Goal: Task Accomplishment & Management: Complete application form

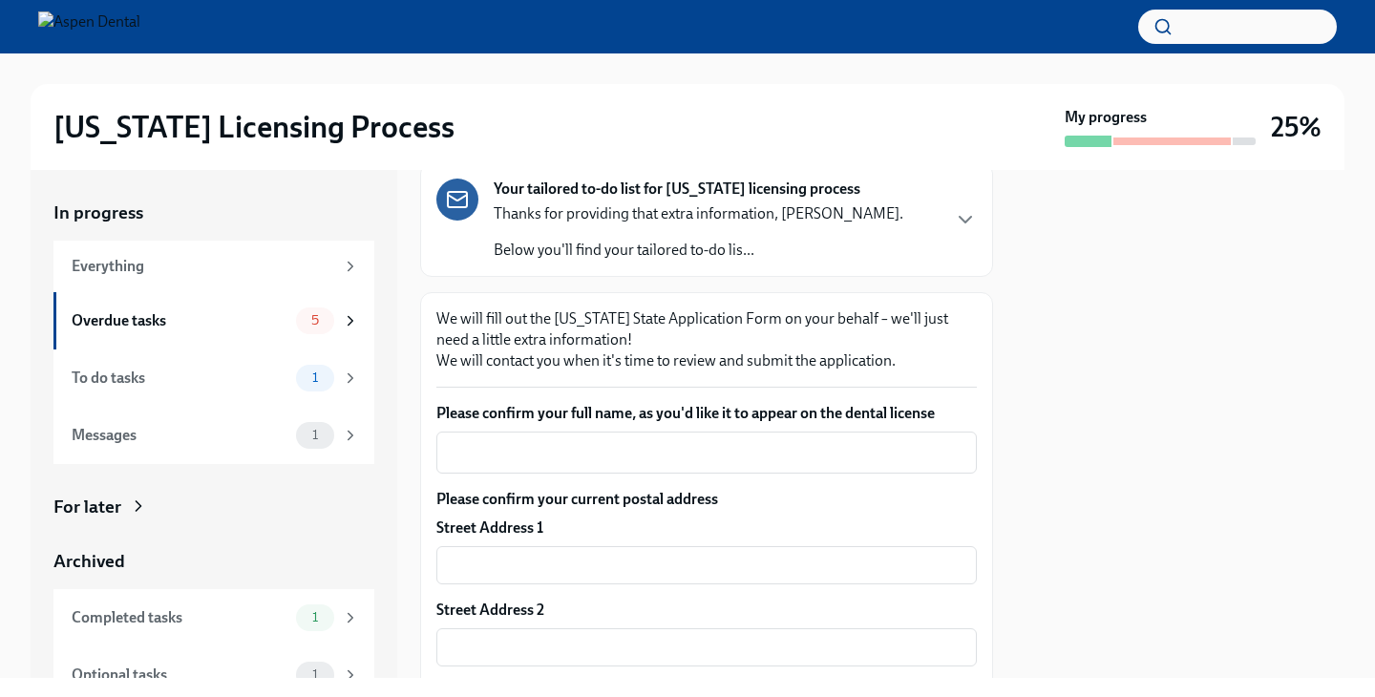
scroll to position [171, 0]
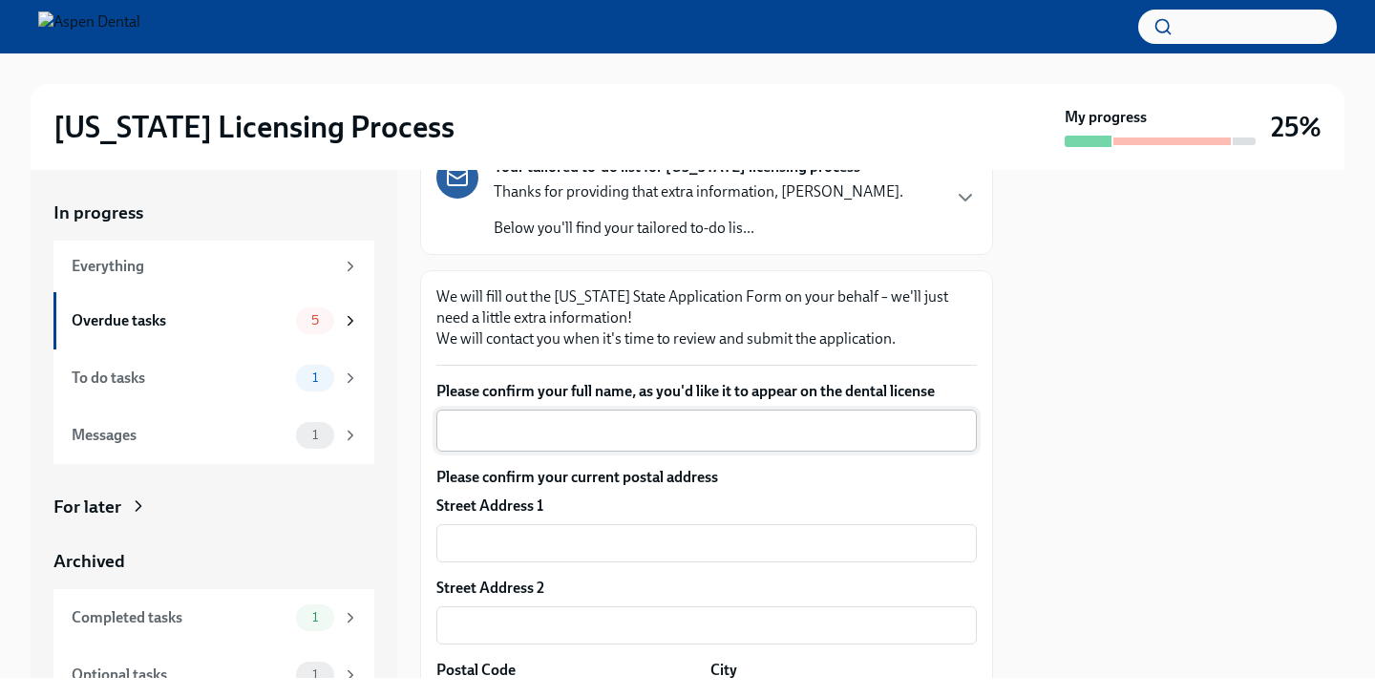
click at [621, 447] on div "x ​" at bounding box center [706, 431] width 540 height 42
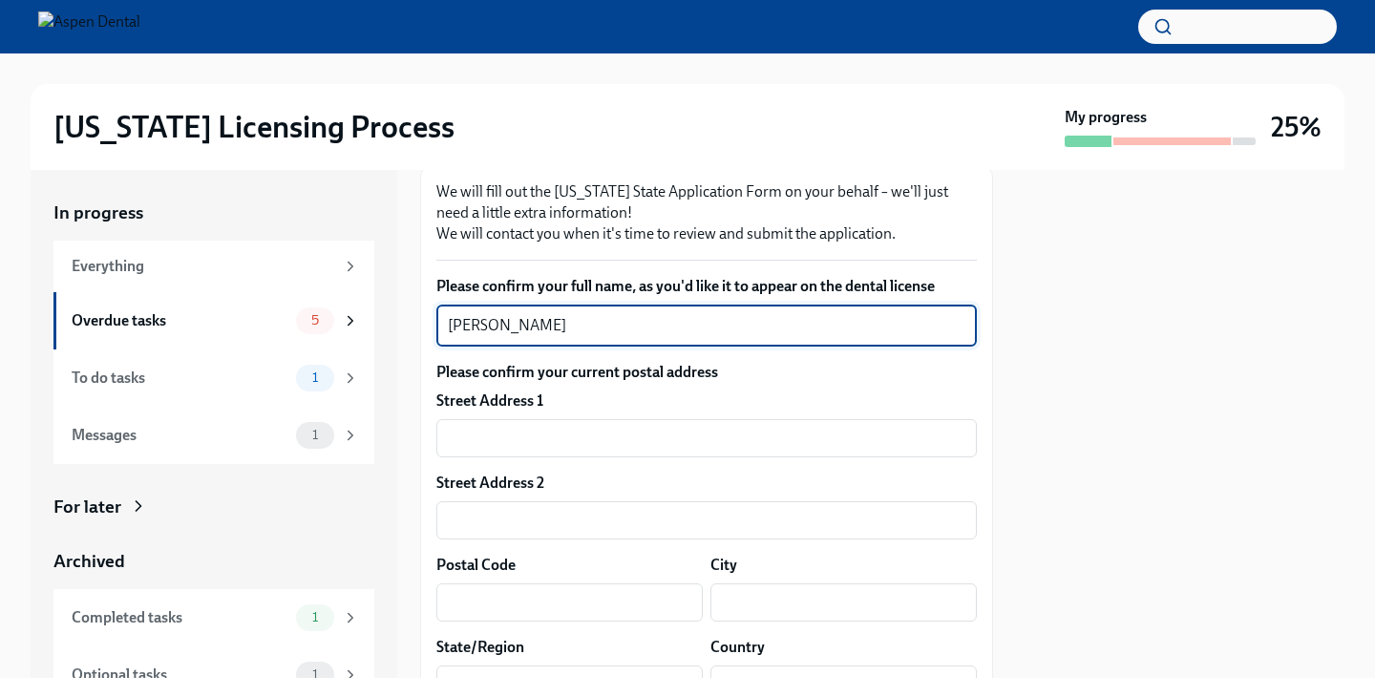
scroll to position [277, 0]
type textarea "[PERSON_NAME]"
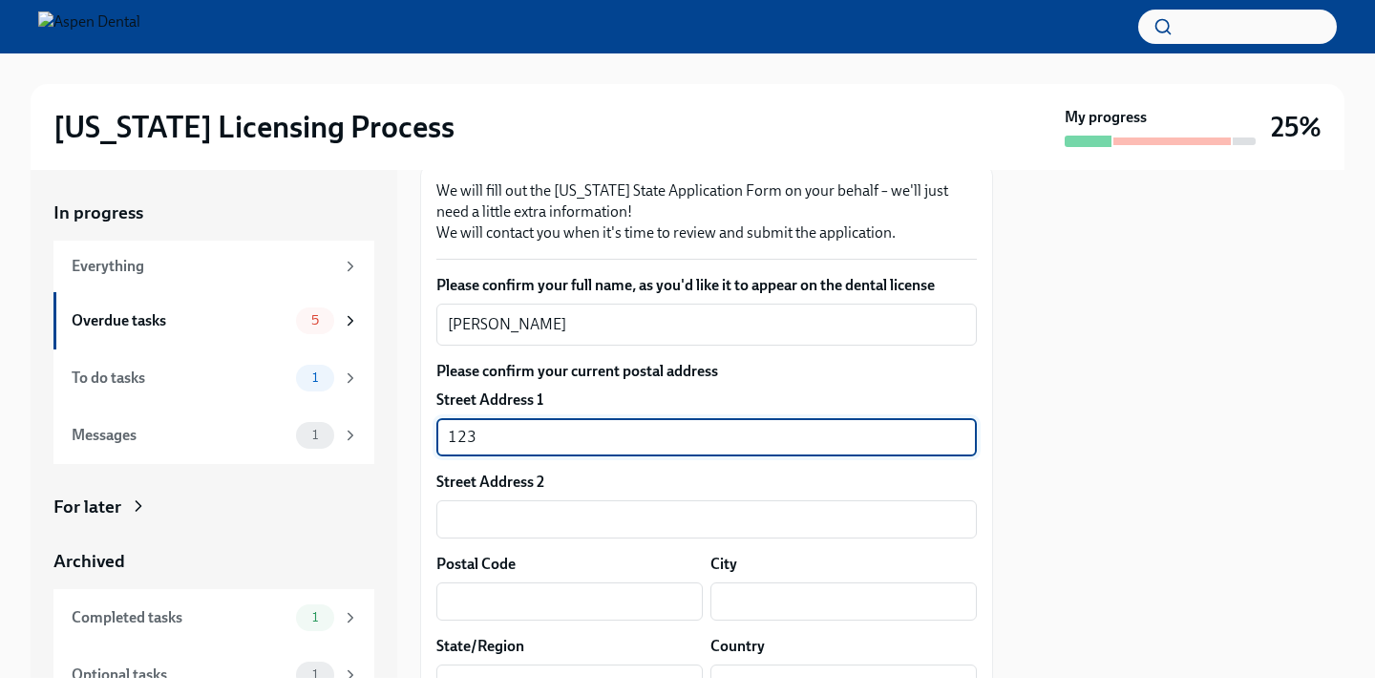
type input "1235"
type input "1235 Assumption Dr"
type input "63125"
type input "Saint louis"
type input "MO"
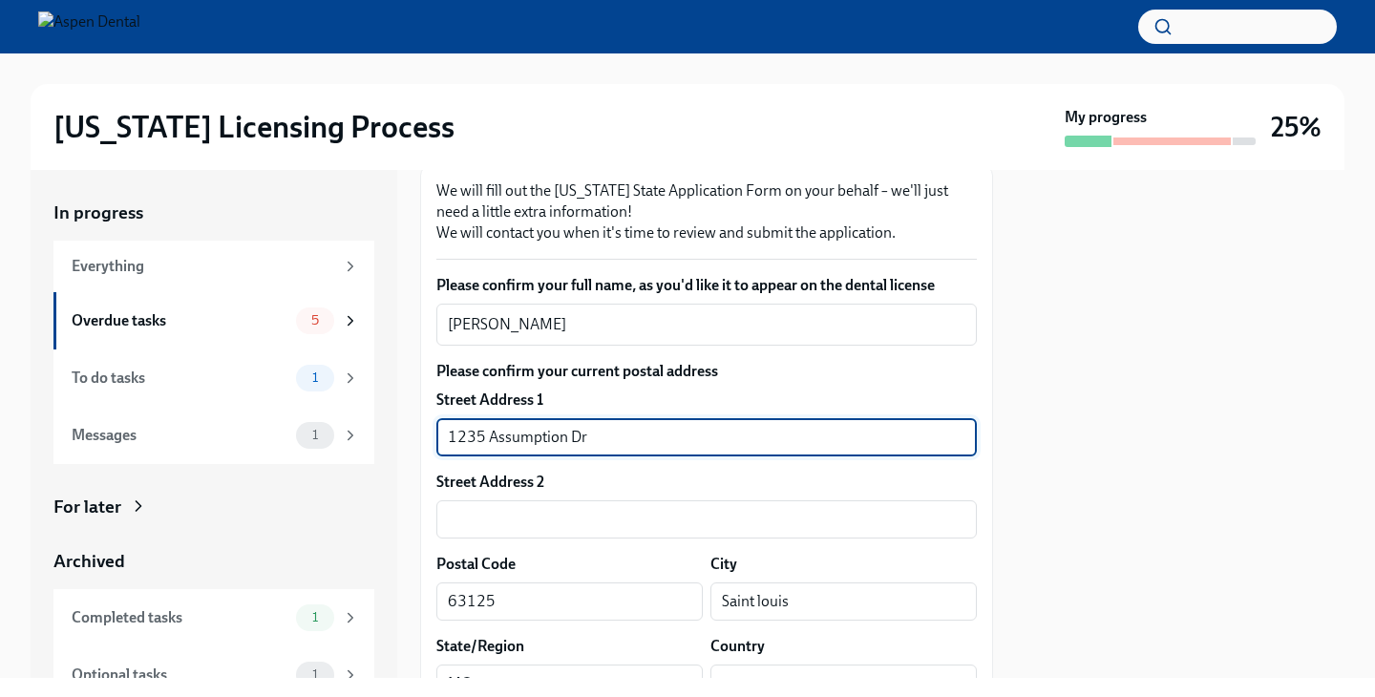
type input "[GEOGRAPHIC_DATA]"
type textarea "[DATE]"
type textarea "Saint louis"
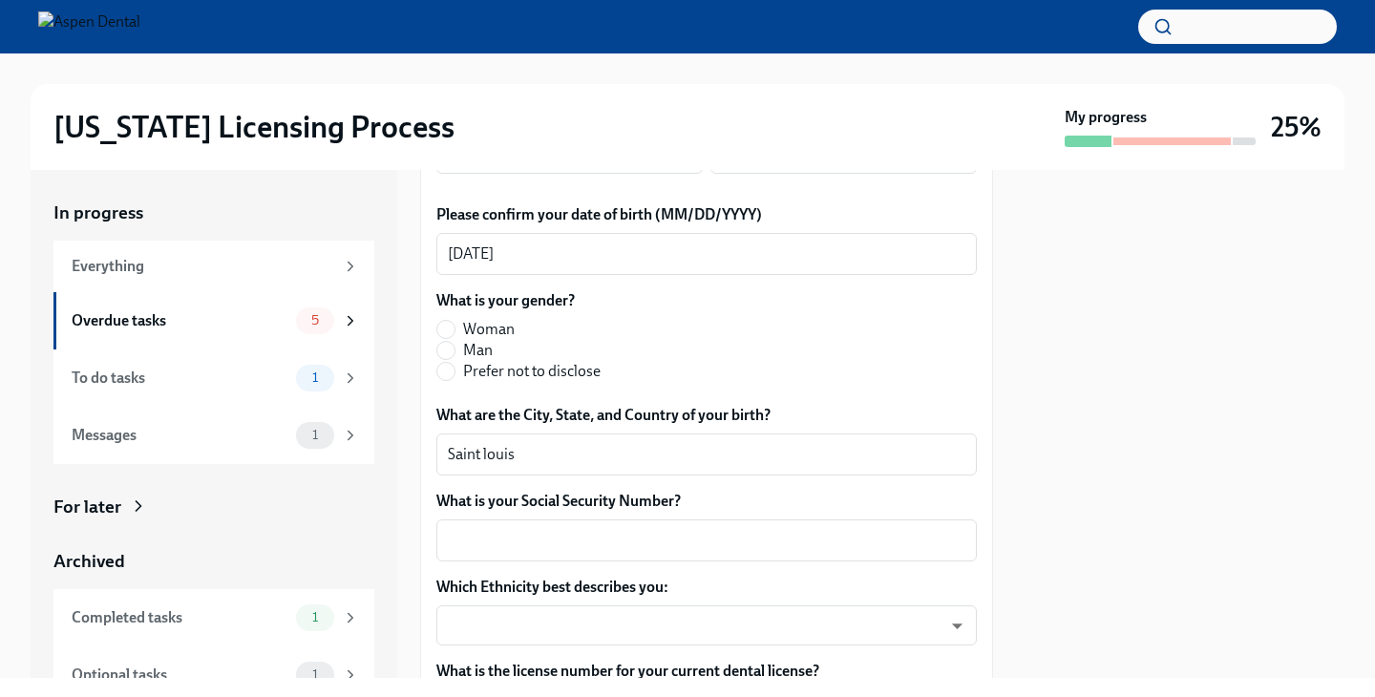
scroll to position [810, 0]
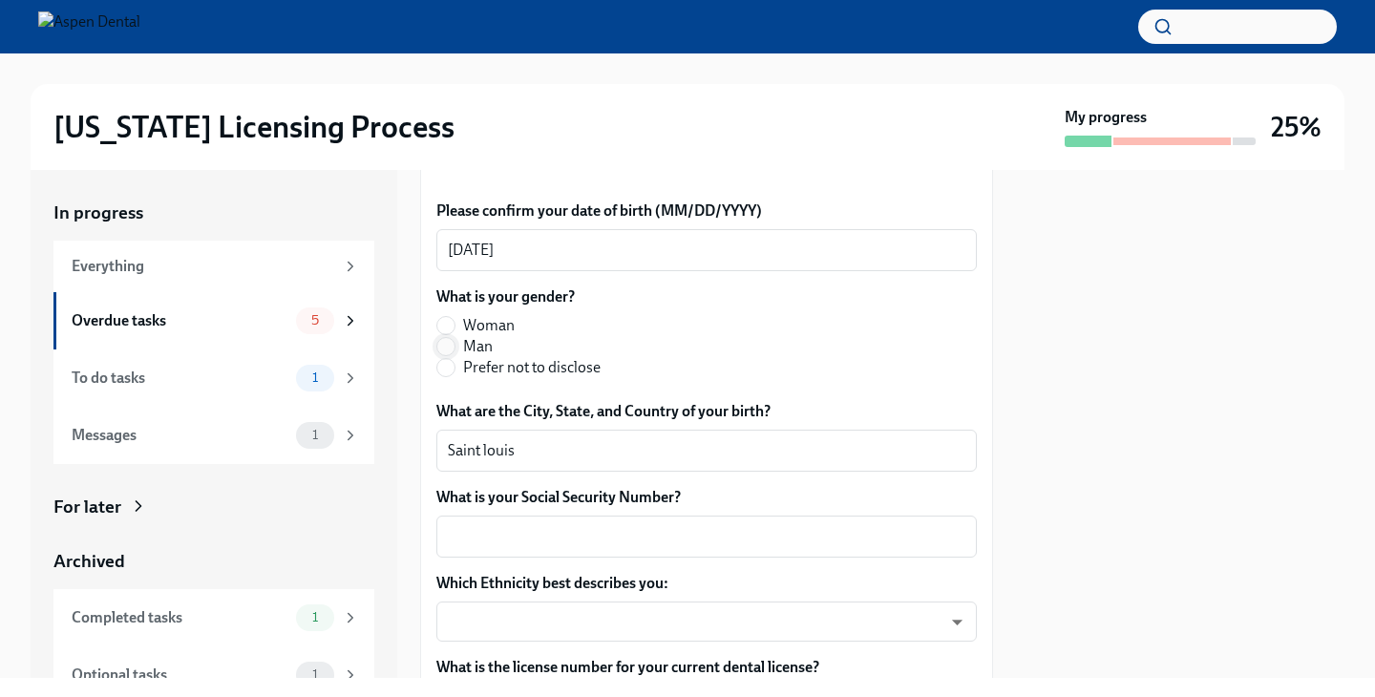
click at [450, 348] on input "Man" at bounding box center [445, 346] width 17 height 17
radio input "true"
click at [542, 439] on textarea "Saint louis" at bounding box center [706, 450] width 517 height 23
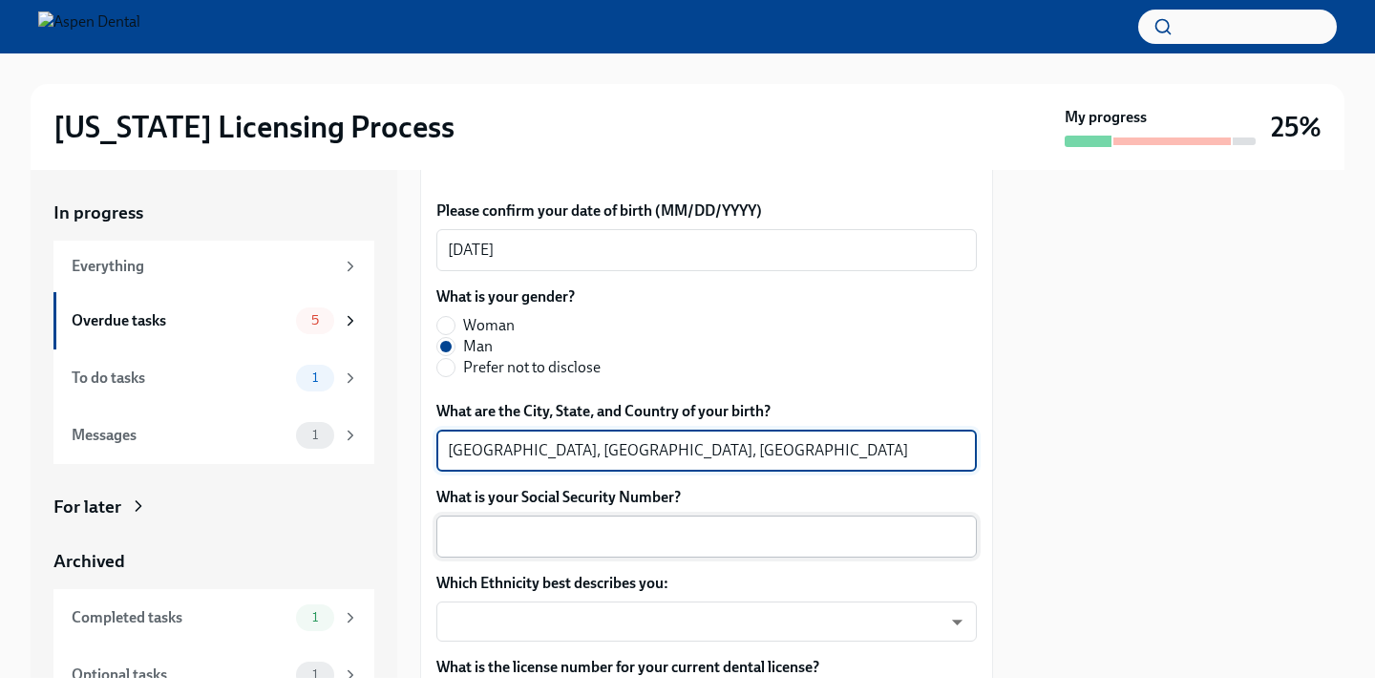
type textarea "[GEOGRAPHIC_DATA], [GEOGRAPHIC_DATA], [GEOGRAPHIC_DATA]"
click at [563, 532] on textarea "What is your Social Security Number?" at bounding box center [706, 536] width 517 height 23
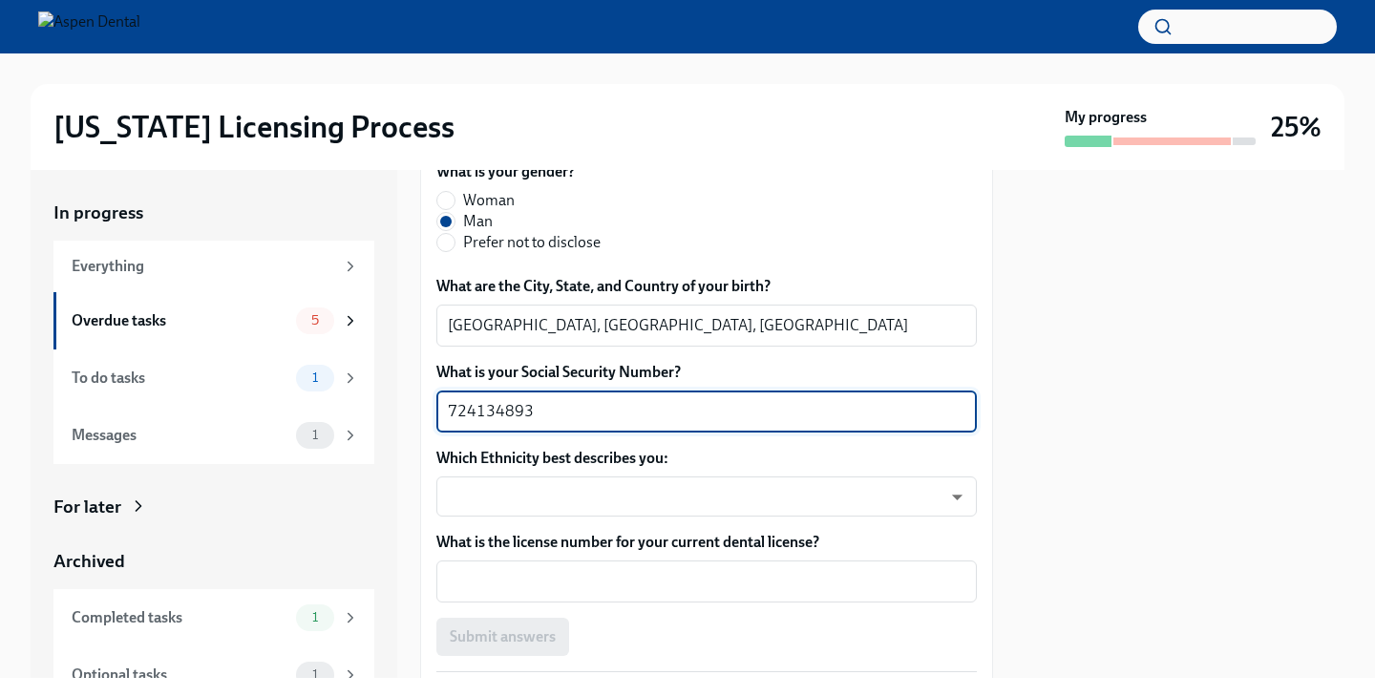
scroll to position [994, 0]
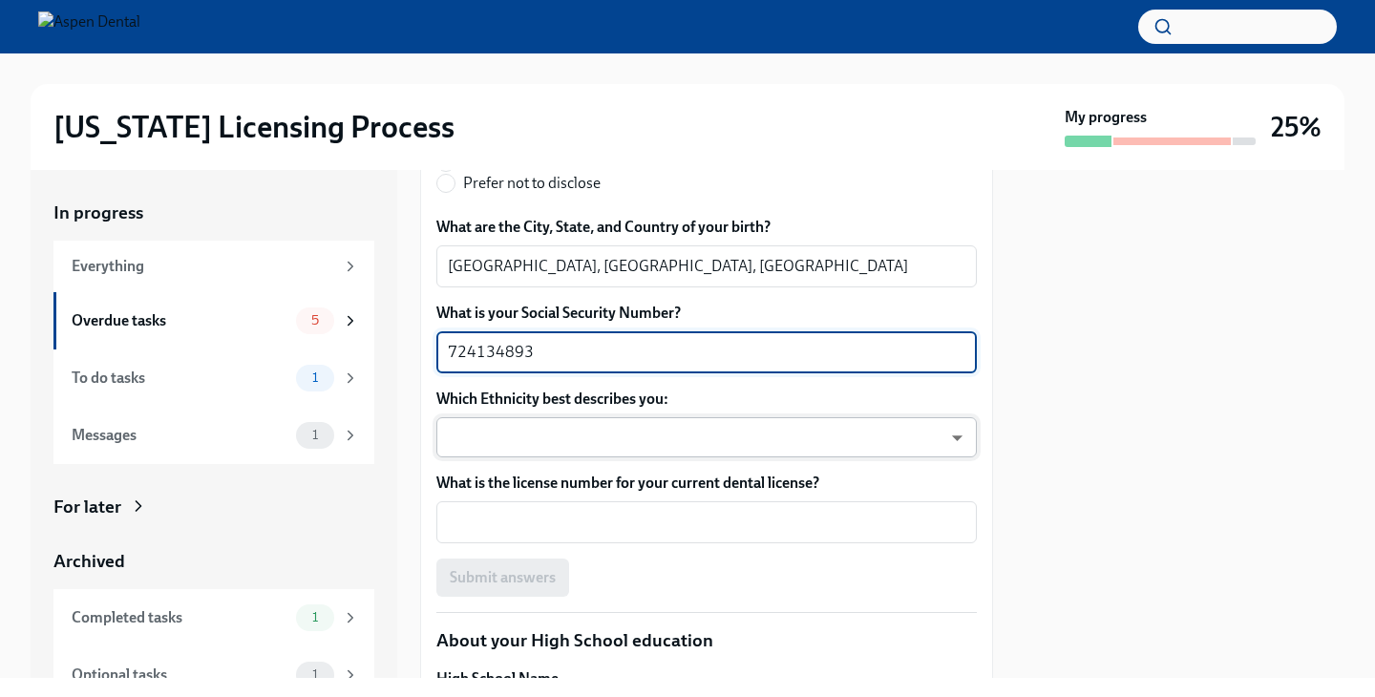
type textarea "724134893"
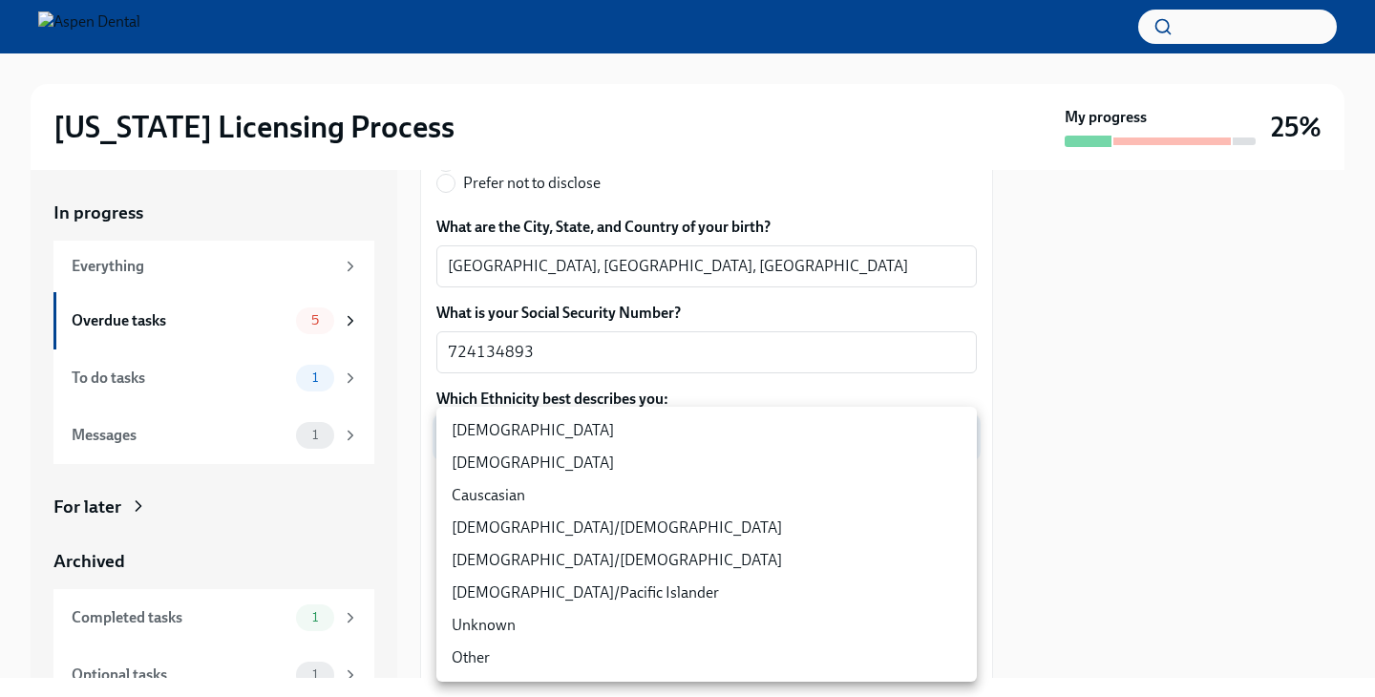
click at [574, 455] on body "[US_STATE] Licensing Process My progress 25% In progress Everything Overdue tas…" at bounding box center [687, 348] width 1375 height 697
click at [560, 458] on li "[DEMOGRAPHIC_DATA]" at bounding box center [706, 463] width 540 height 32
type input "930Z9RFkx"
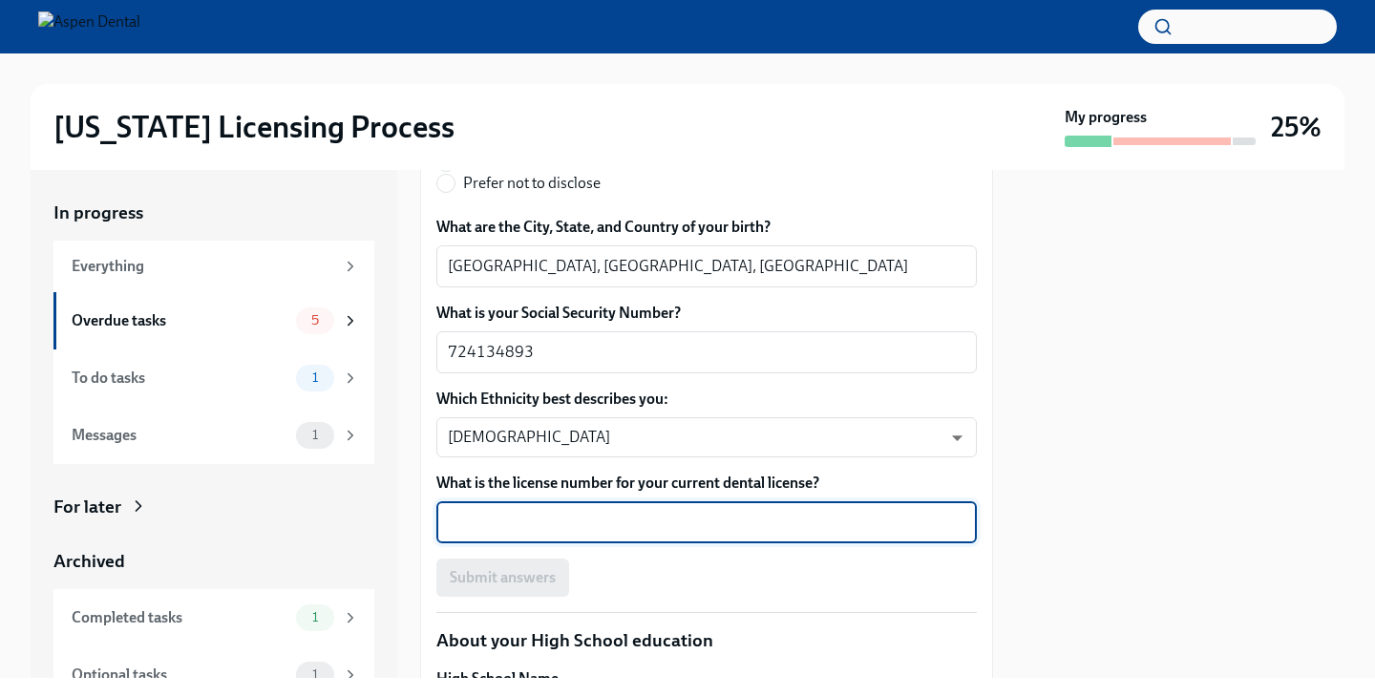
click at [548, 522] on textarea "What is the license number for your current dental license?" at bounding box center [706, 522] width 517 height 23
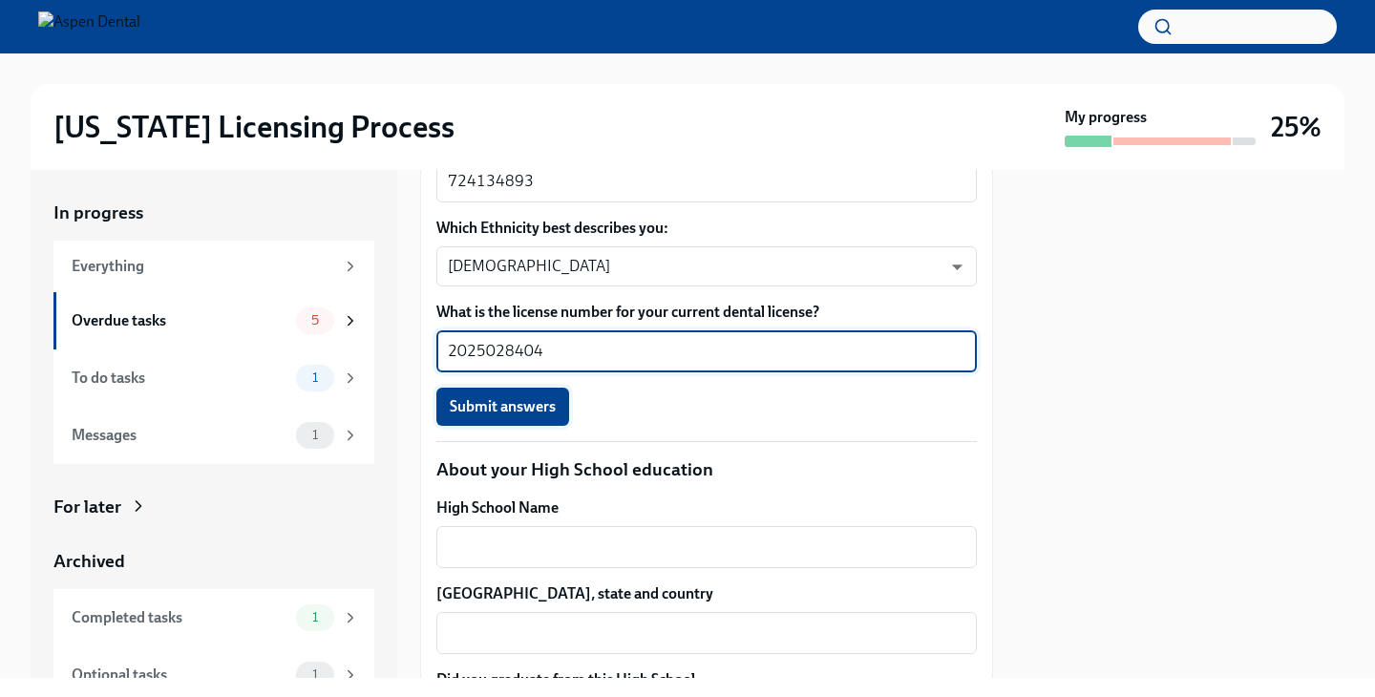
scroll to position [1167, 0]
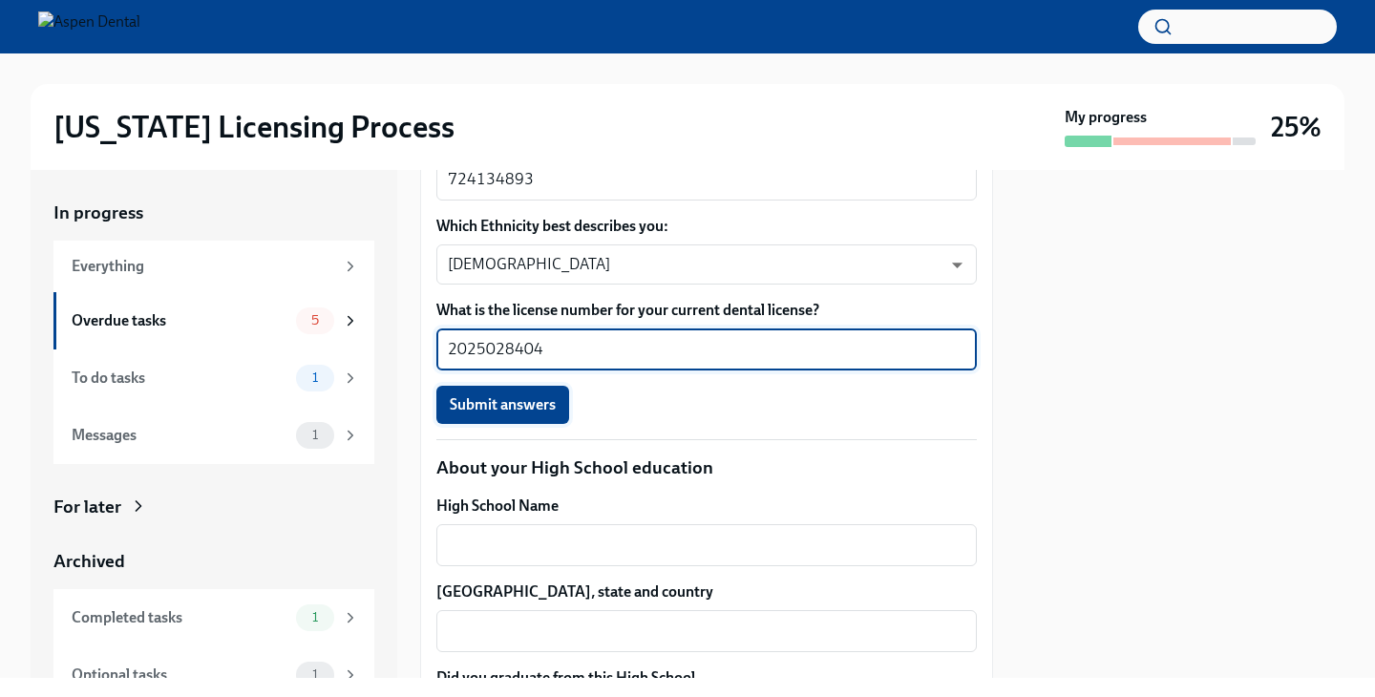
type textarea "2025028404"
click at [523, 419] on button "Submit answers" at bounding box center [502, 405] width 133 height 38
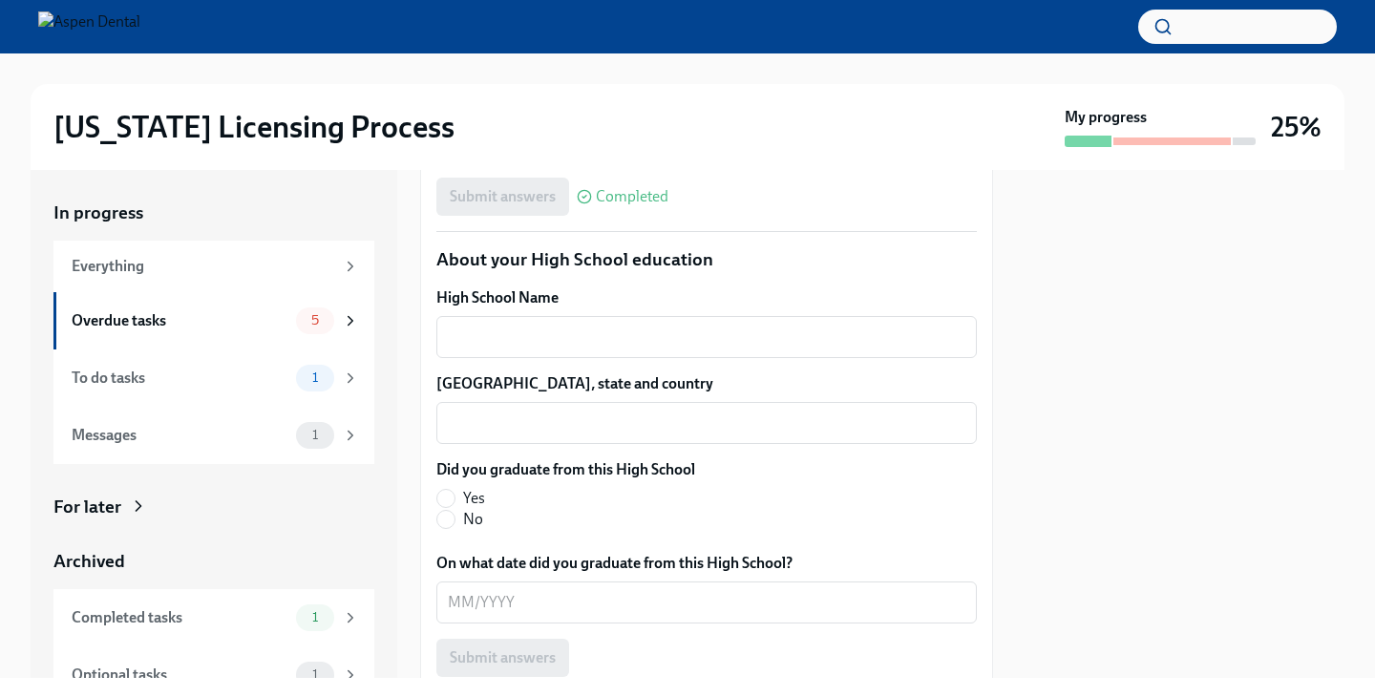
scroll to position [1371, 0]
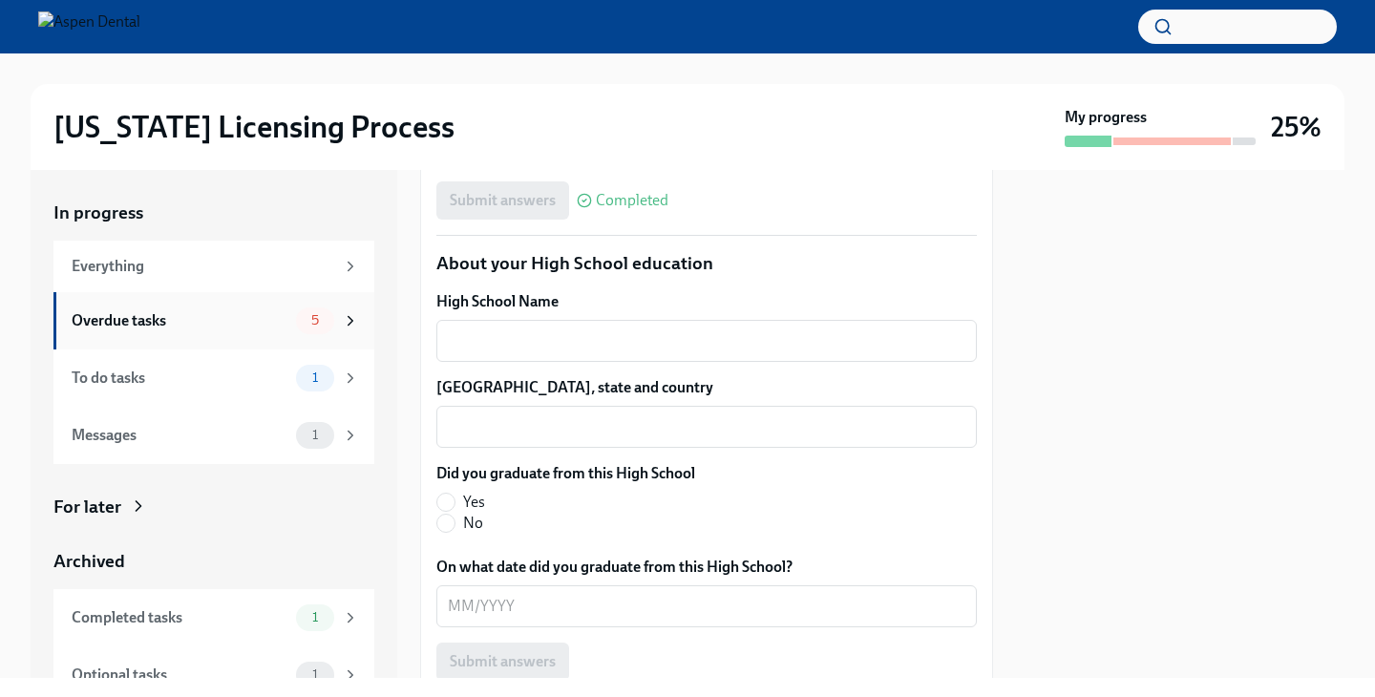
click at [242, 317] on div "Overdue tasks" at bounding box center [180, 320] width 217 height 21
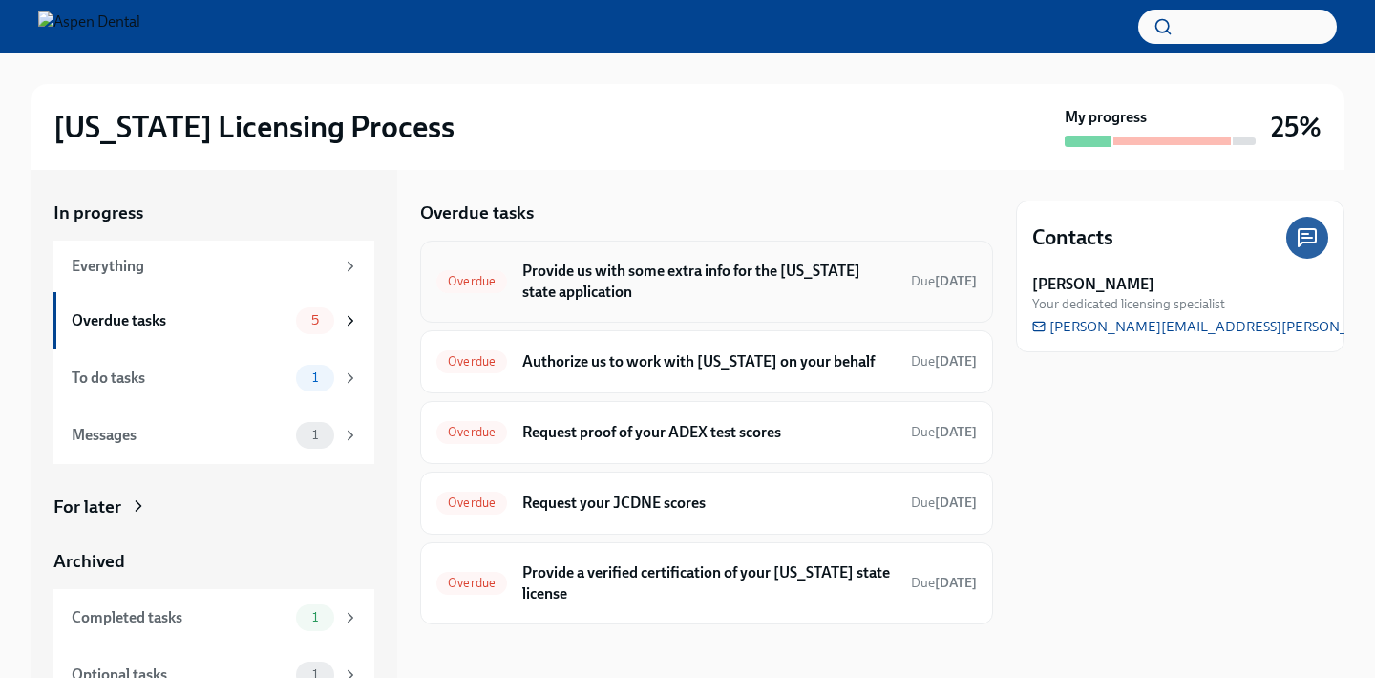
click at [757, 285] on h6 "Provide us with some extra info for the [US_STATE] state application" at bounding box center [708, 282] width 373 height 42
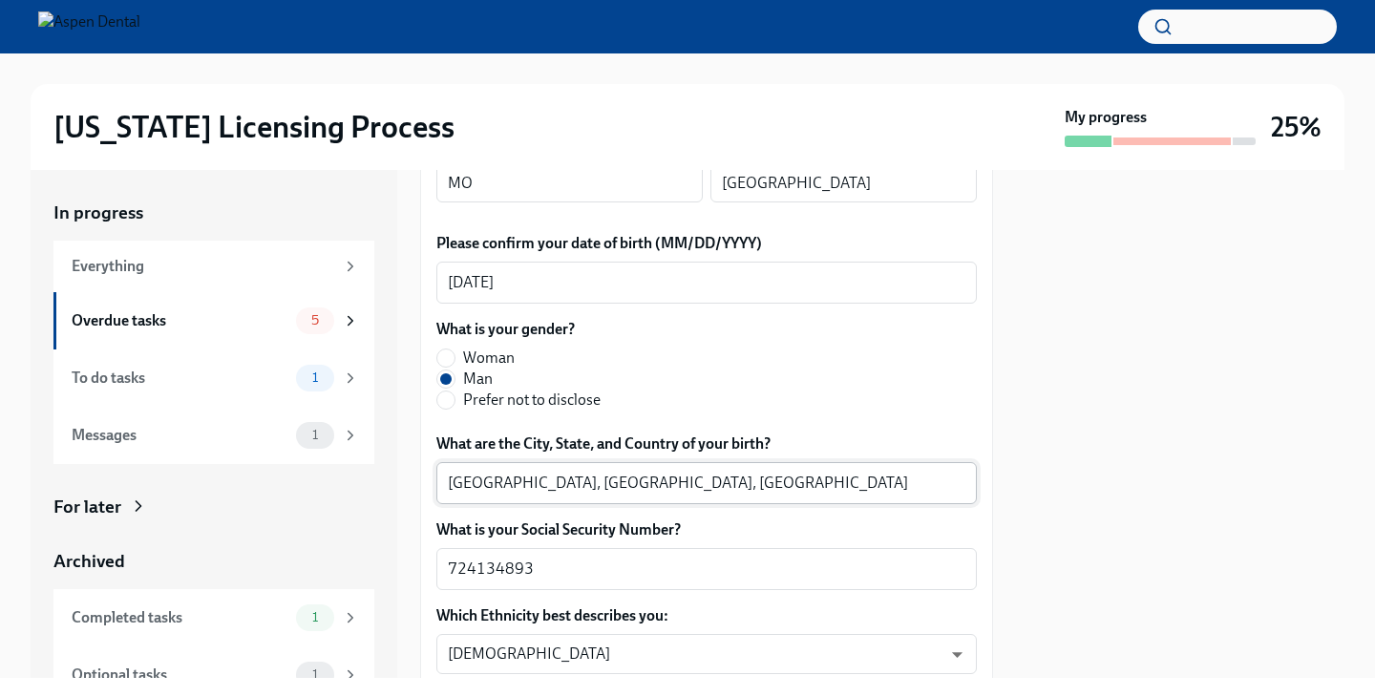
scroll to position [783, 0]
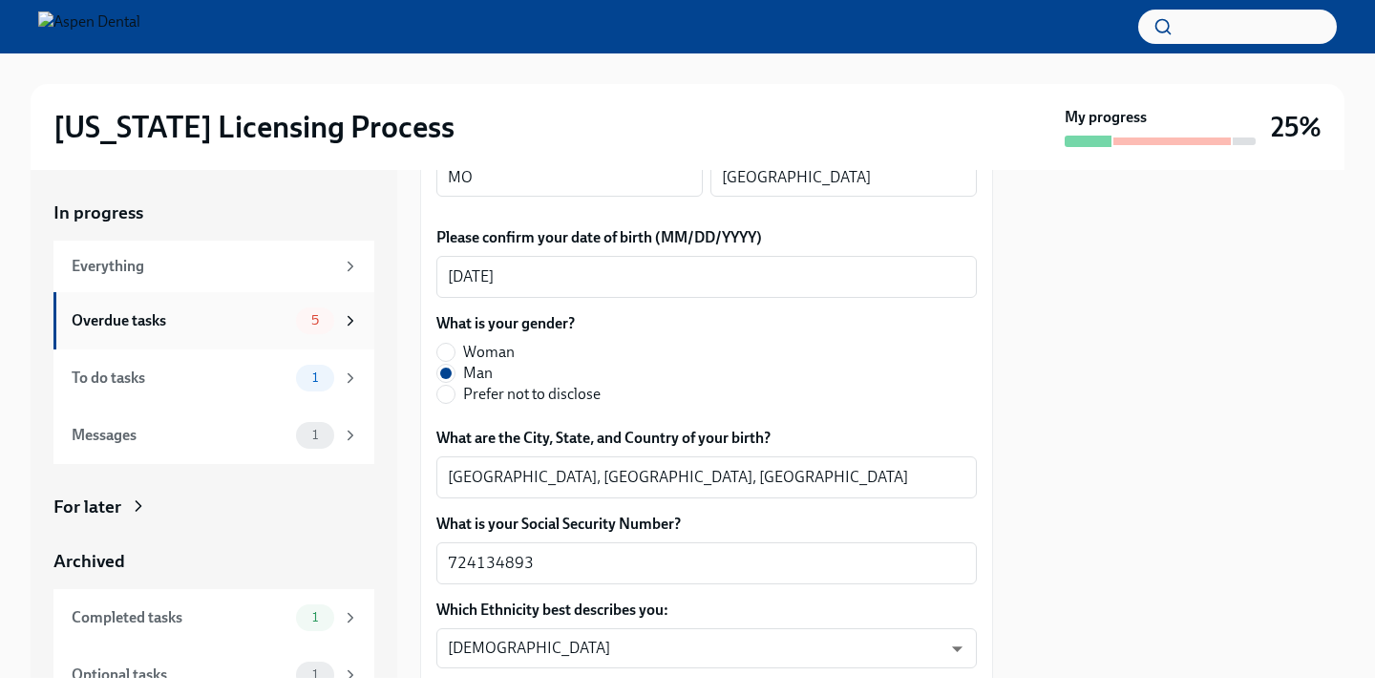
click at [301, 307] on div "5" at bounding box center [327, 320] width 63 height 27
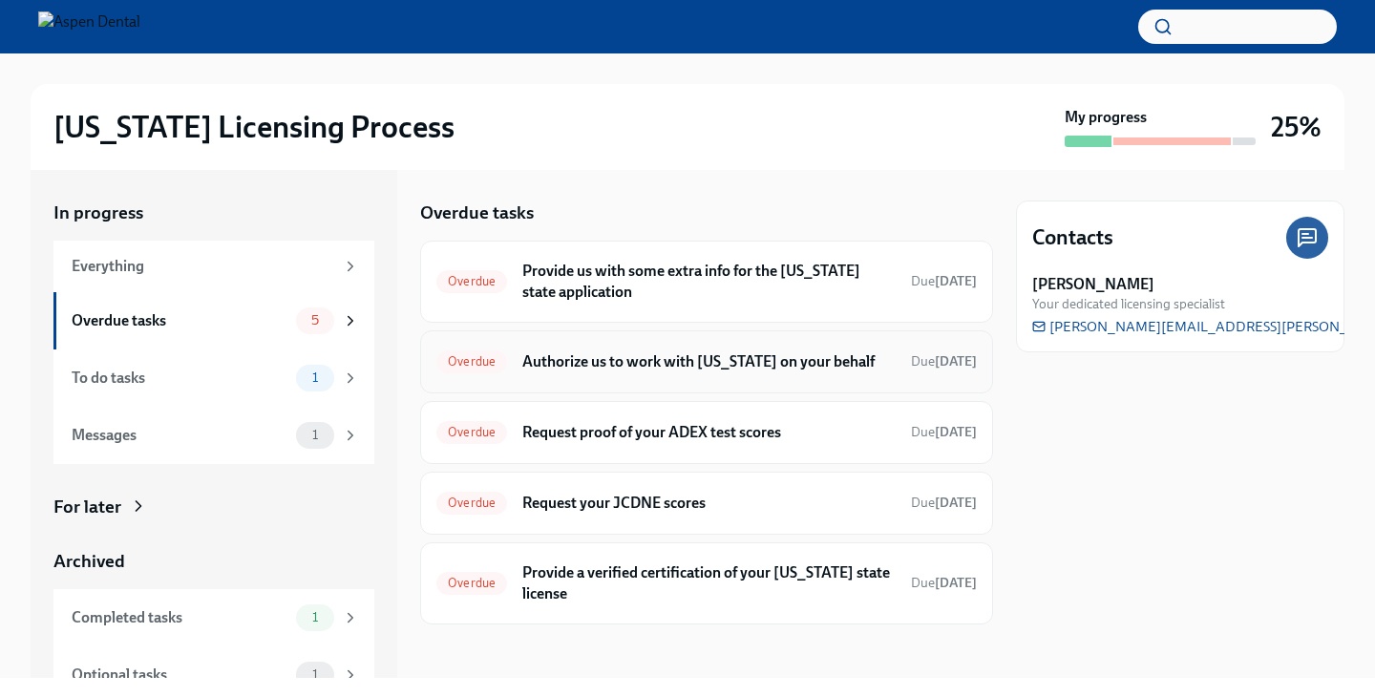
click at [785, 364] on h6 "Authorize us to work with [US_STATE] on your behalf" at bounding box center [708, 361] width 373 height 21
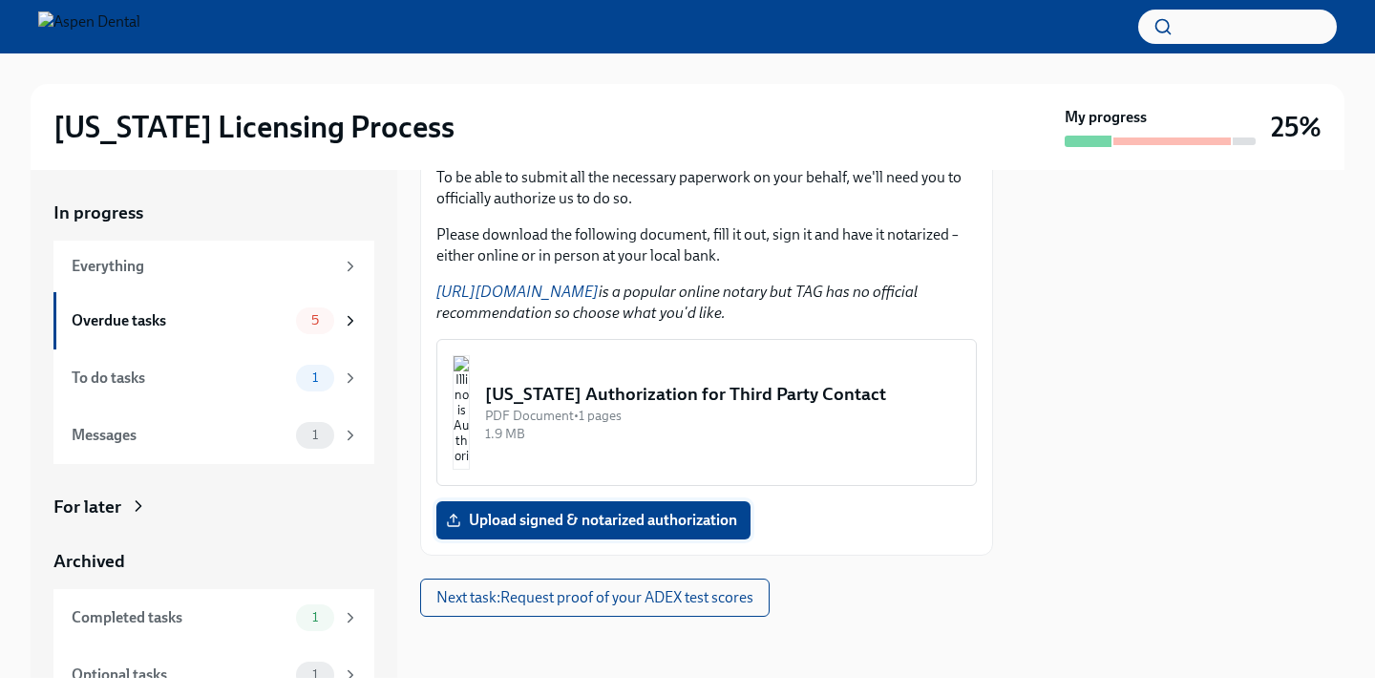
scroll to position [290, 0]
click at [649, 530] on span "Upload signed & notarized authorization" at bounding box center [593, 520] width 287 height 19
click at [0, 0] on input "Upload signed & notarized authorization" at bounding box center [0, 0] width 0 height 0
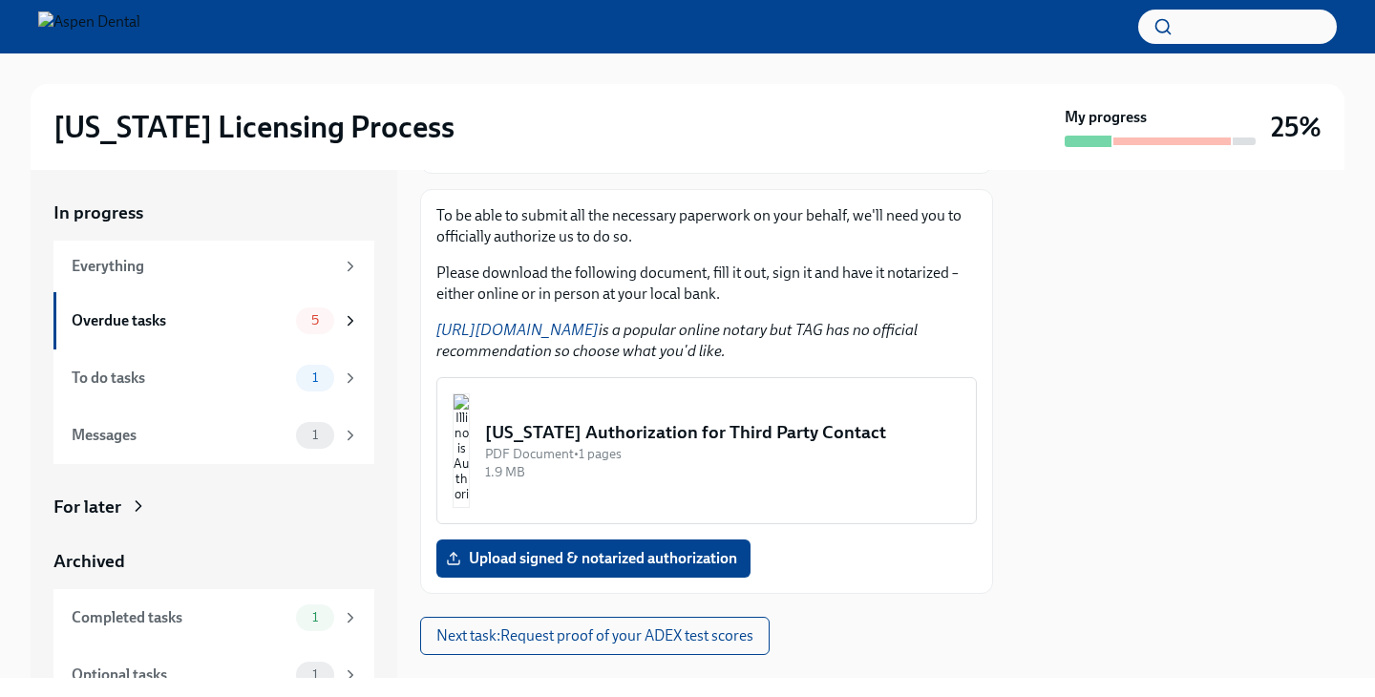
scroll to position [257, 0]
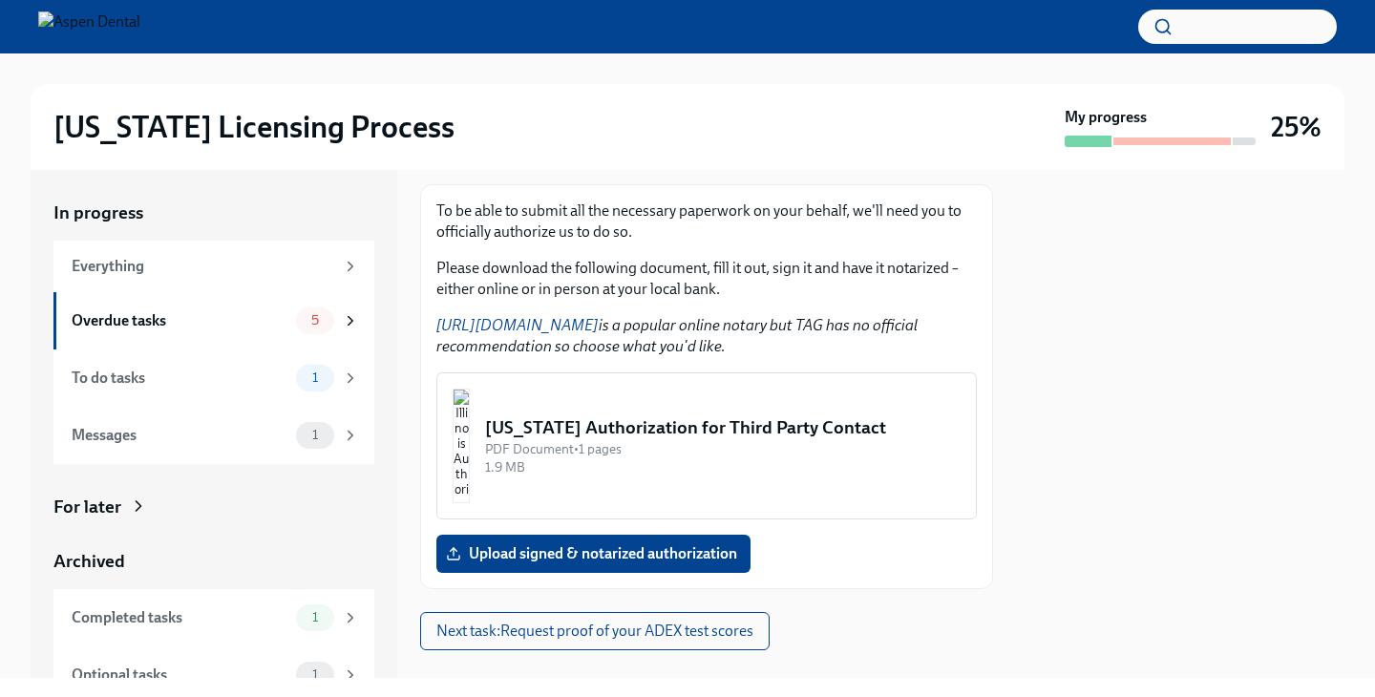
click at [470, 454] on img "button" at bounding box center [461, 446] width 17 height 115
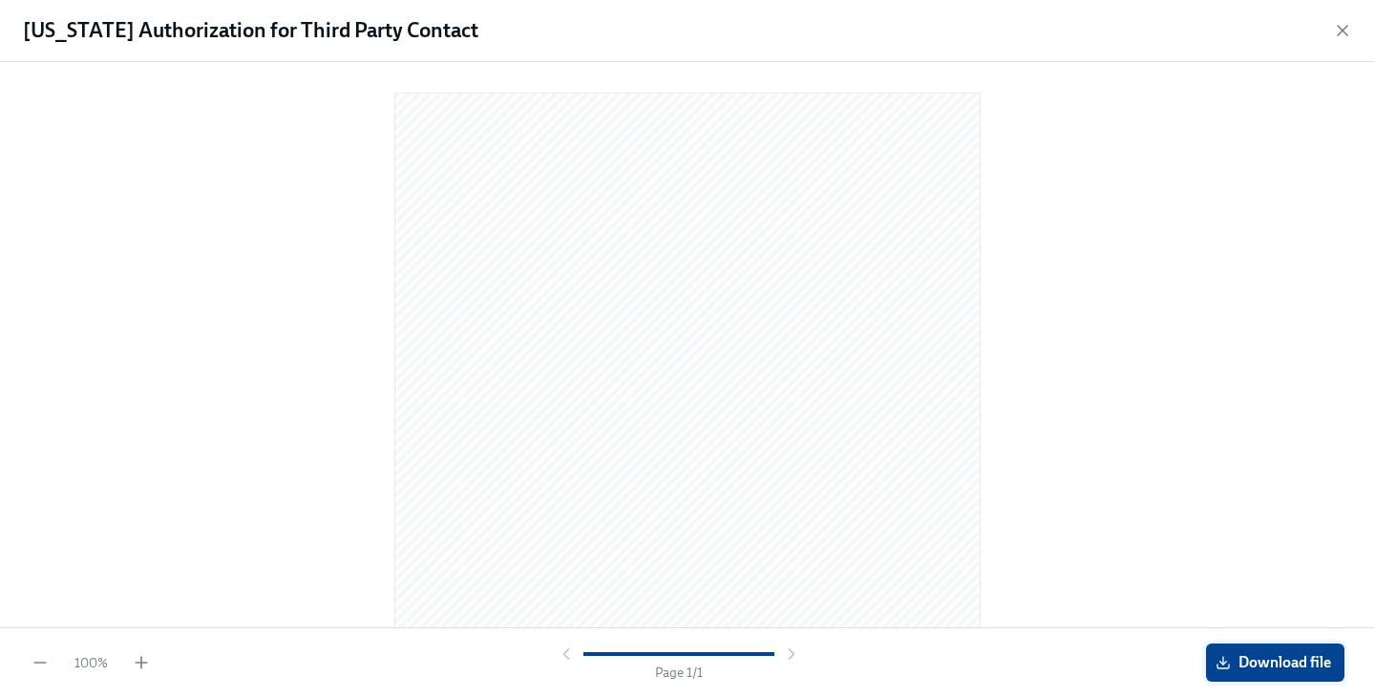
click at [1278, 661] on span "Download file" at bounding box center [1275, 662] width 112 height 19
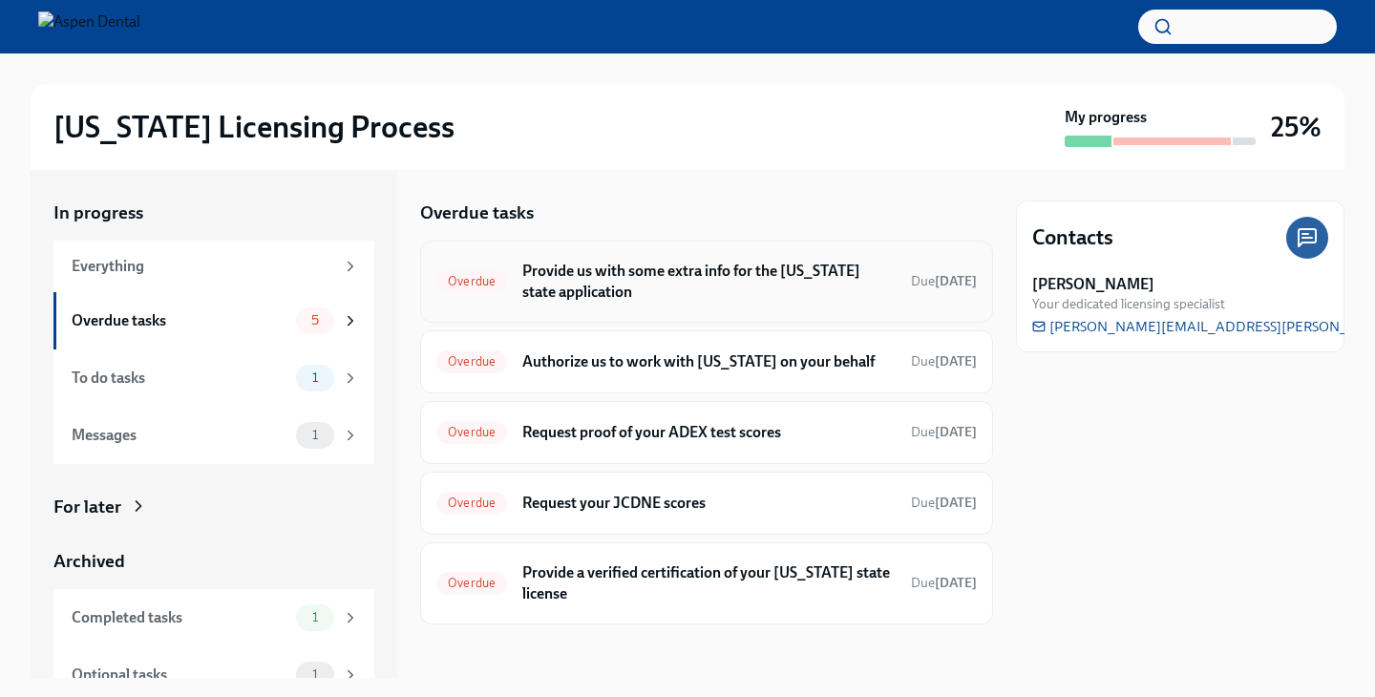
click at [771, 272] on h6 "Provide us with some extra info for the [US_STATE] state application" at bounding box center [708, 282] width 373 height 42
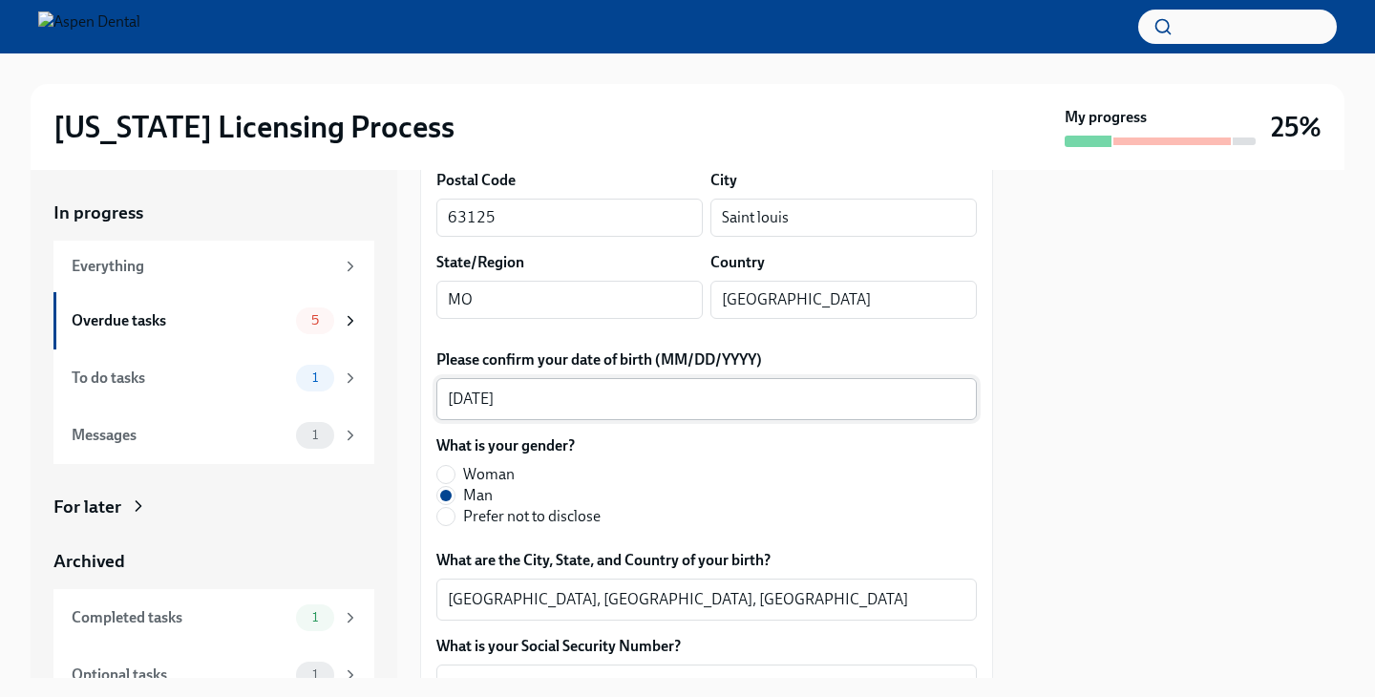
scroll to position [668, 0]
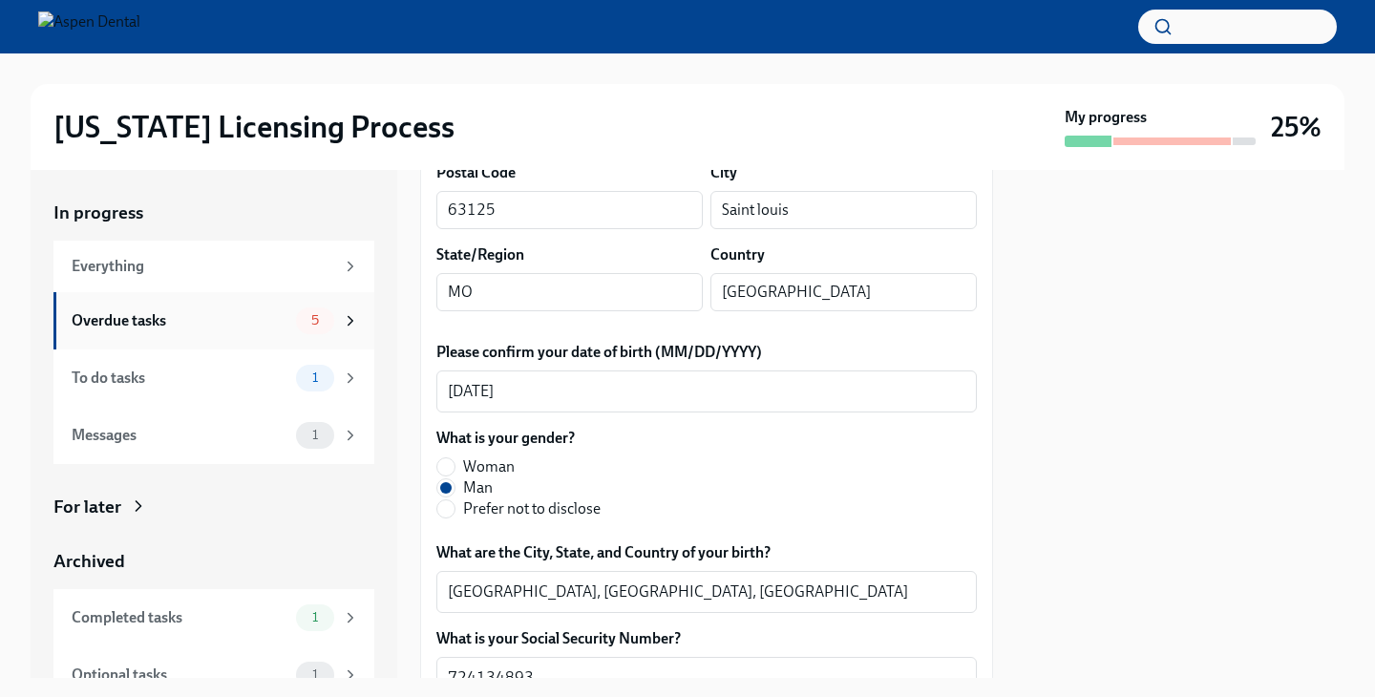
click at [278, 315] on div "Overdue tasks" at bounding box center [180, 320] width 217 height 21
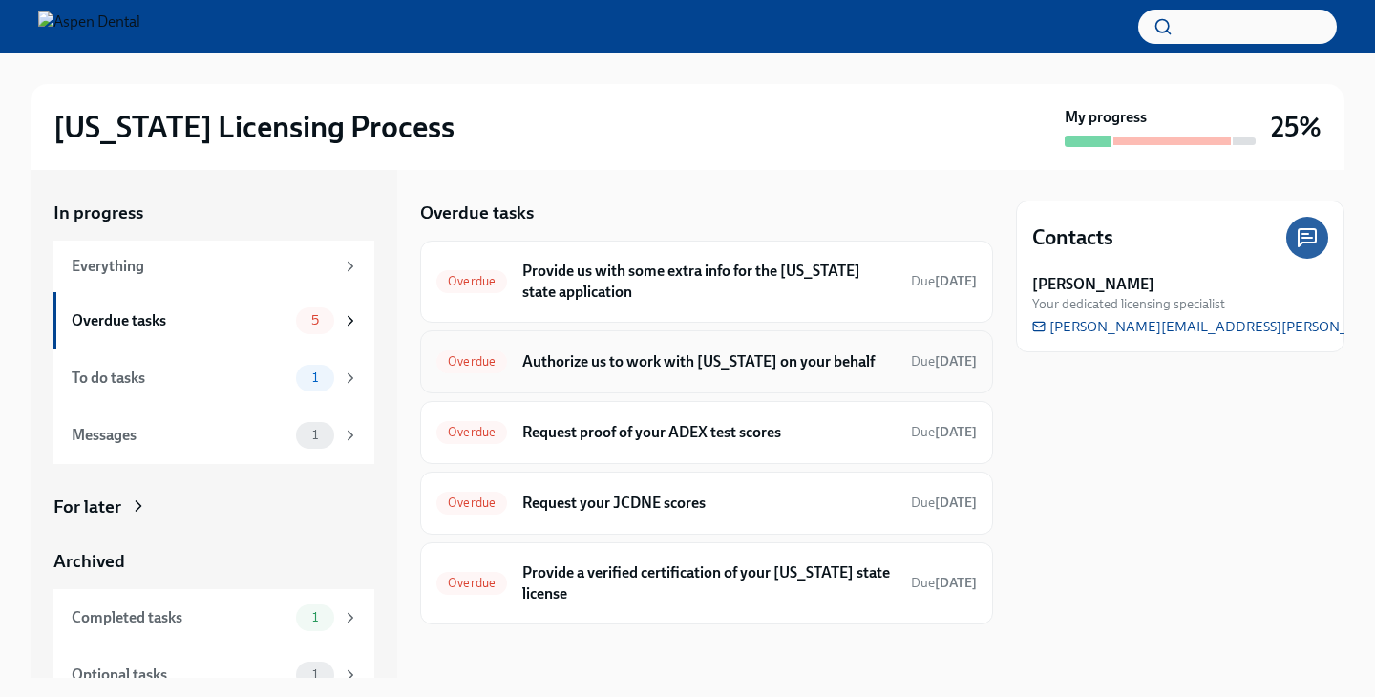
click at [748, 358] on h6 "Authorize us to work with [US_STATE] on your behalf" at bounding box center [708, 361] width 373 height 21
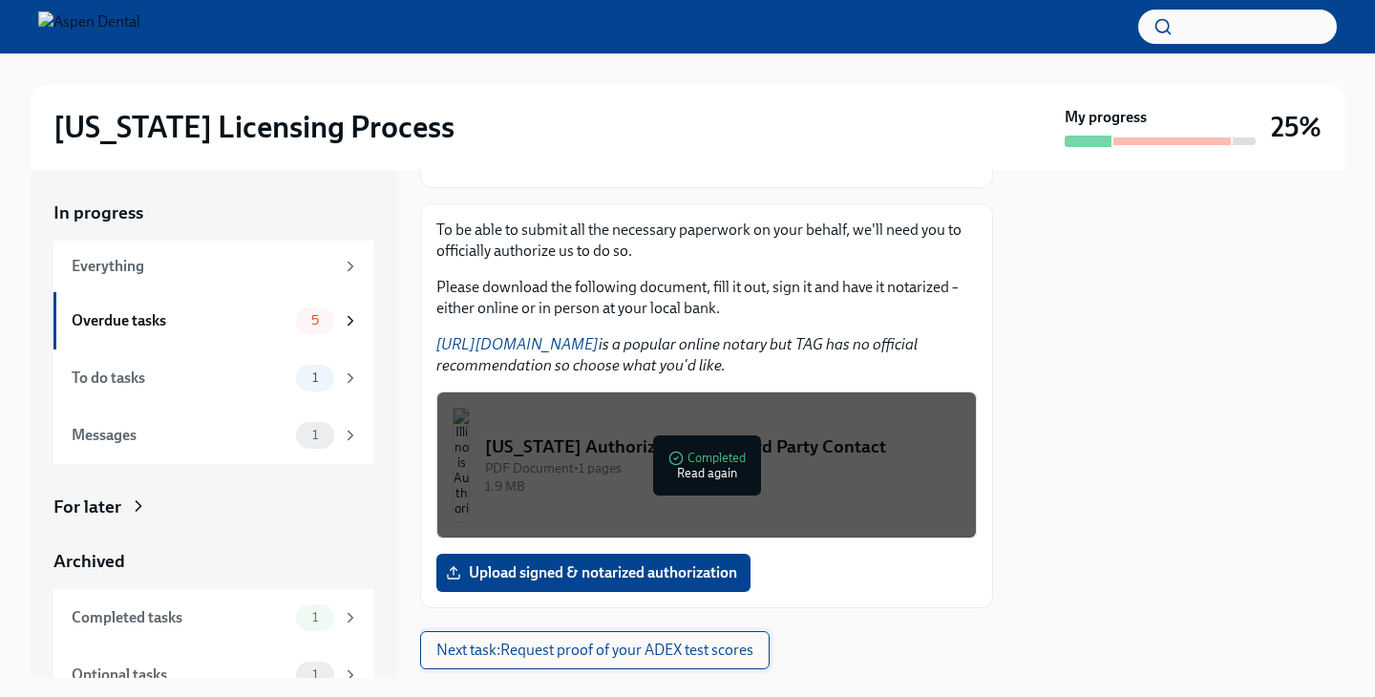
scroll to position [237, 0]
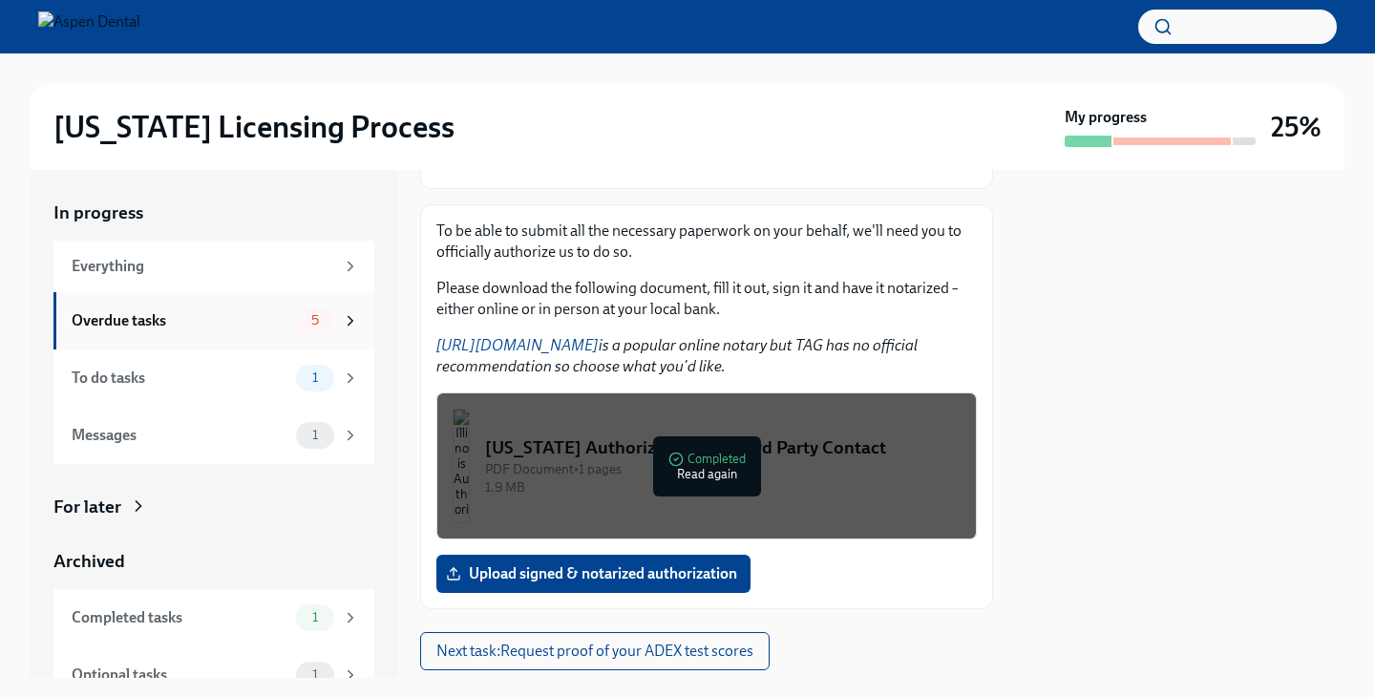
click at [242, 333] on div "Overdue tasks 5" at bounding box center [213, 320] width 321 height 57
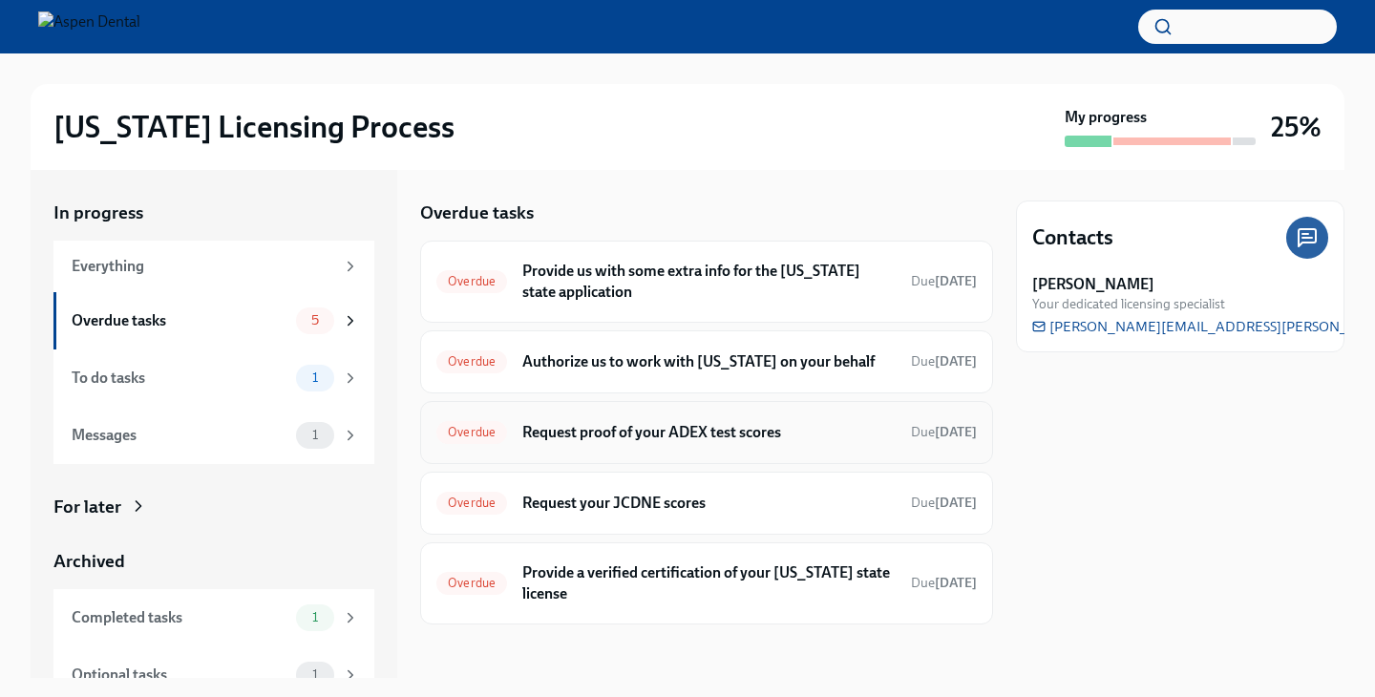
click at [693, 440] on h6 "Request proof of your ADEX test scores" at bounding box center [708, 432] width 373 height 21
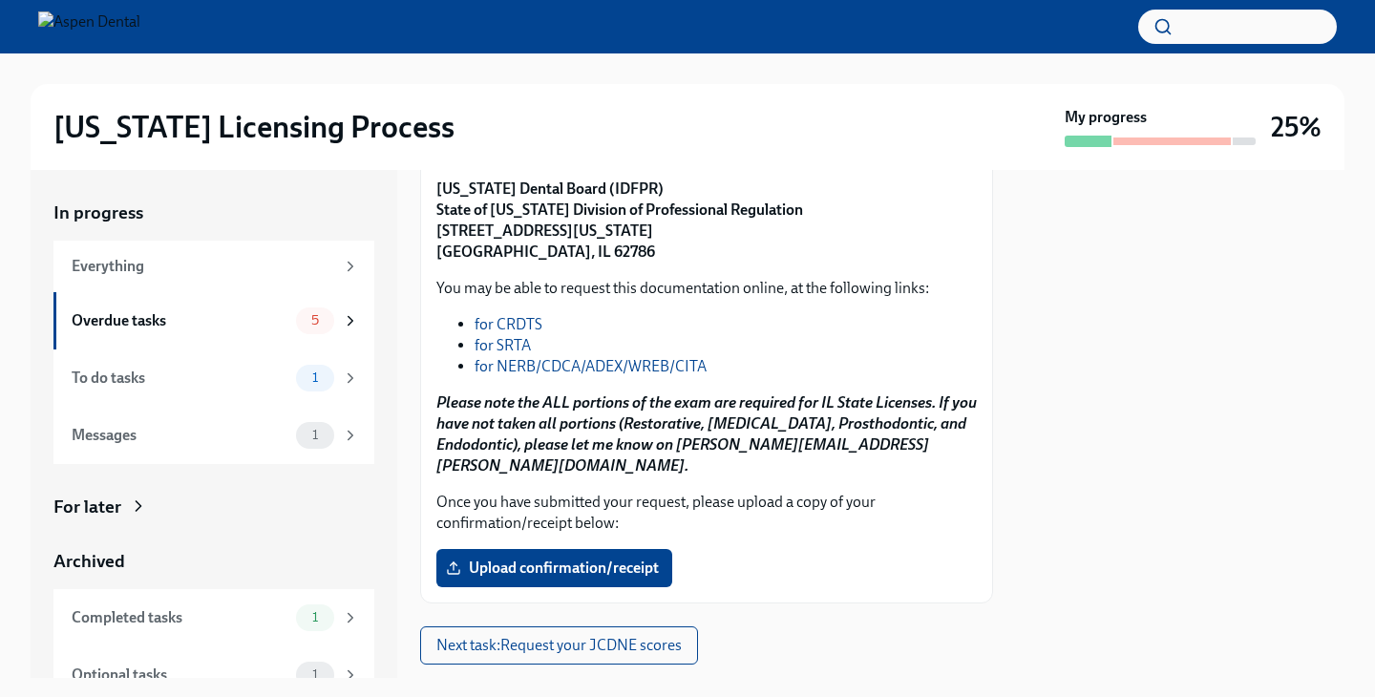
scroll to position [311, 0]
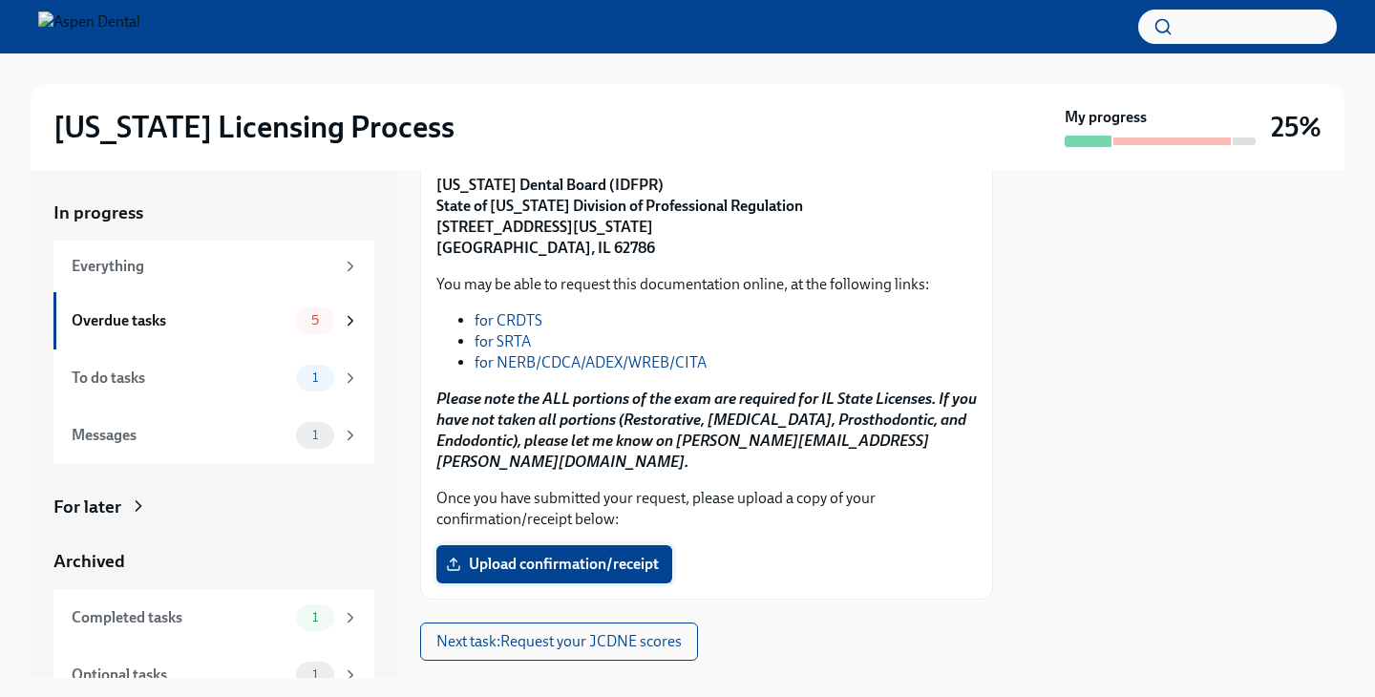
click at [607, 555] on span "Upload confirmation/receipt" at bounding box center [554, 564] width 209 height 19
click at [0, 0] on input "Upload confirmation/receipt" at bounding box center [0, 0] width 0 height 0
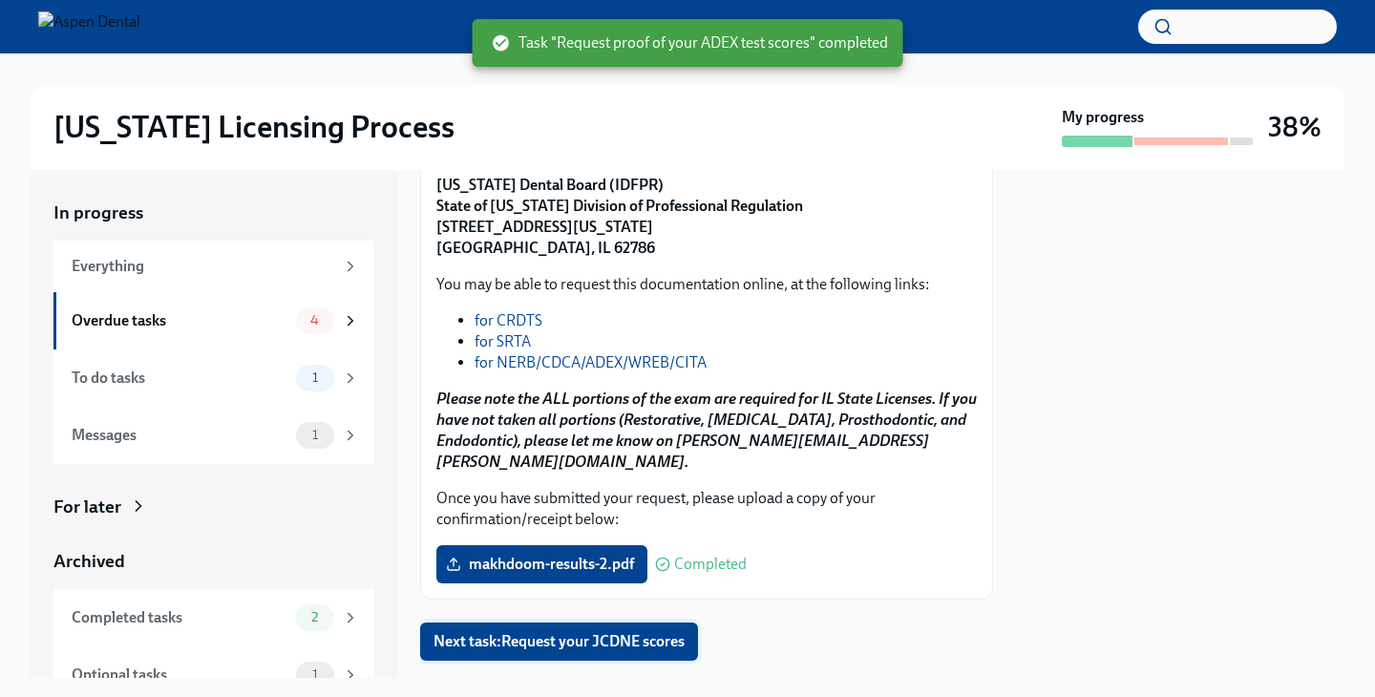
click at [665, 623] on button "Next task : Request your JCDNE scores" at bounding box center [559, 642] width 278 height 38
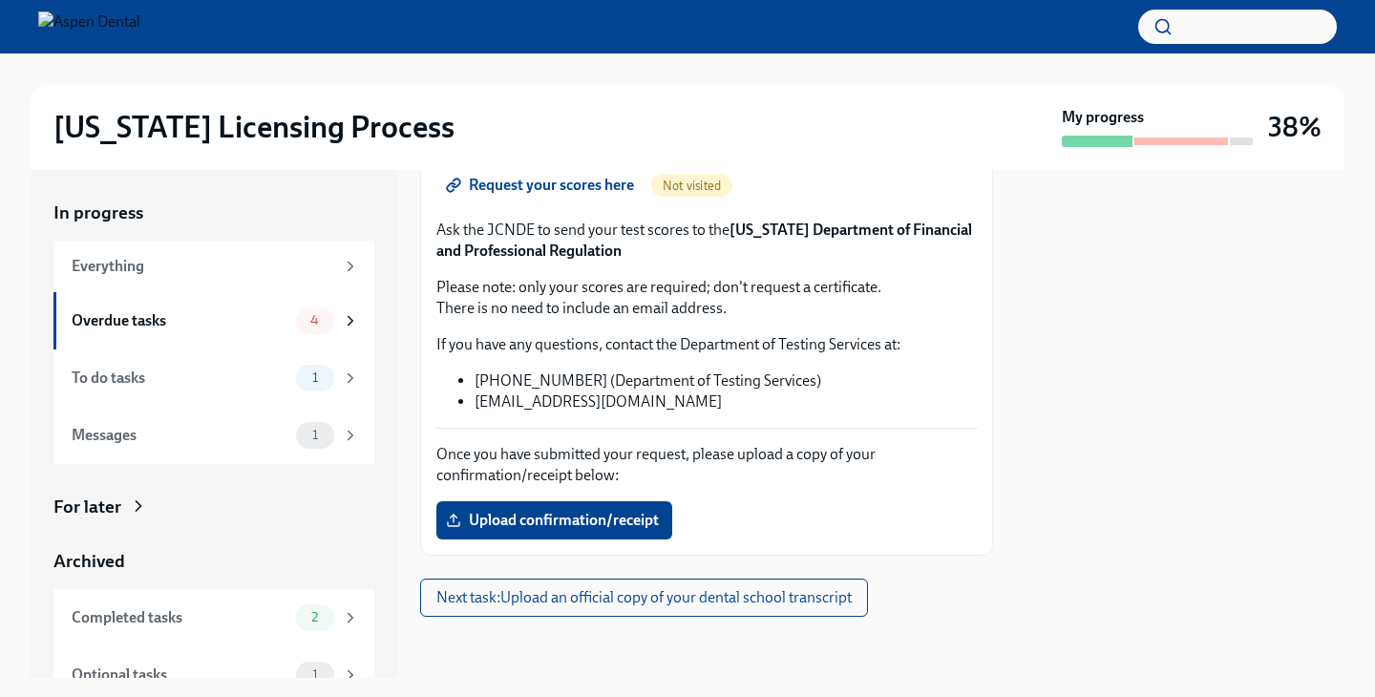
scroll to position [263, 0]
drag, startPoint x: 732, startPoint y: 227, endPoint x: 749, endPoint y: 231, distance: 16.7
click at [749, 234] on p "Ask the JCNDE to send your test scores to the [US_STATE] Department of Financia…" at bounding box center [706, 241] width 540 height 42
copy p "Illi"
click at [609, 531] on label "Upload confirmation/receipt" at bounding box center [554, 520] width 236 height 38
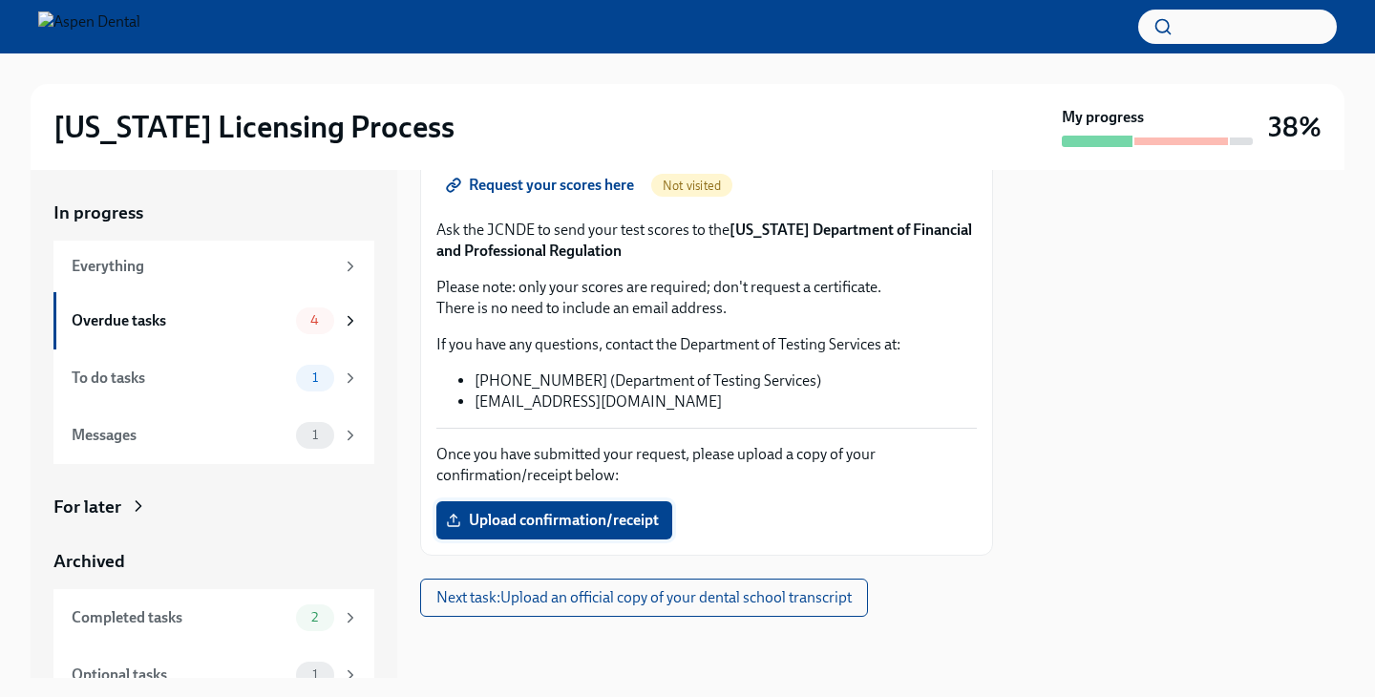
click at [0, 0] on input "Upload confirmation/receipt" at bounding box center [0, 0] width 0 height 0
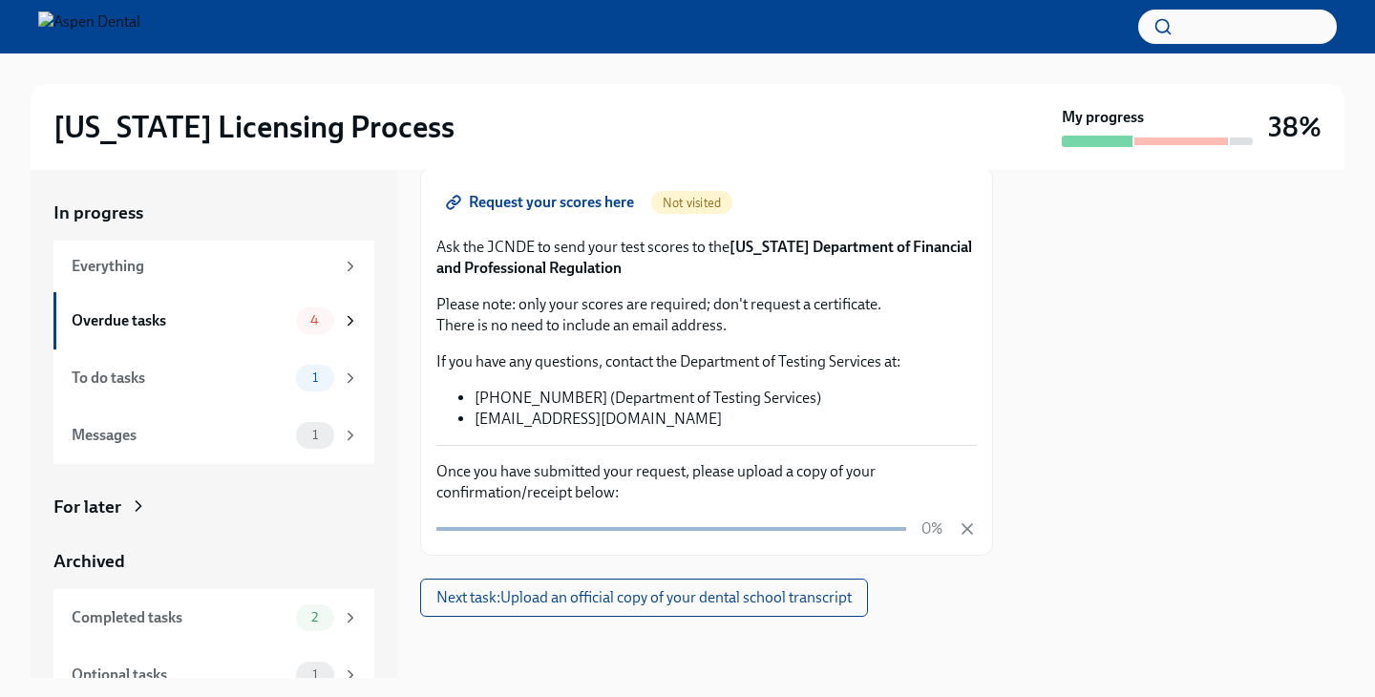
scroll to position [245, 0]
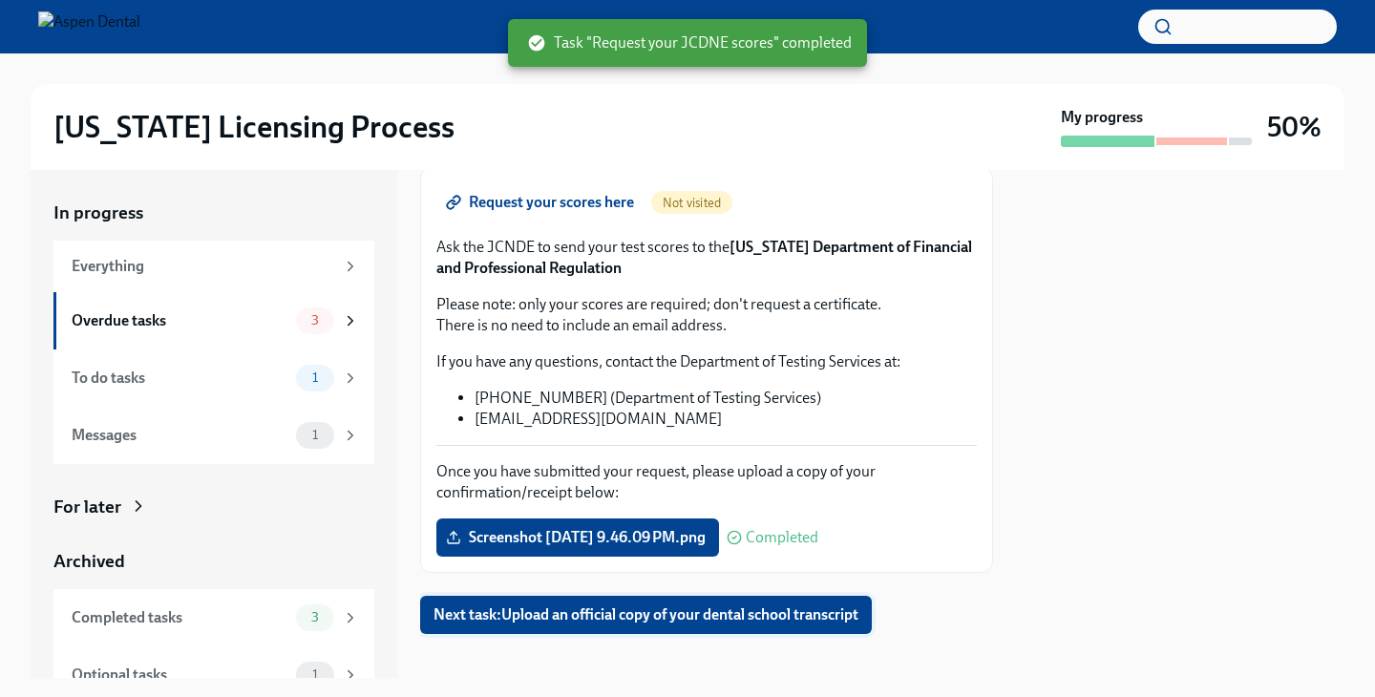
click at [684, 622] on span "Next task : Upload an official copy of your dental school transcript" at bounding box center [645, 614] width 425 height 19
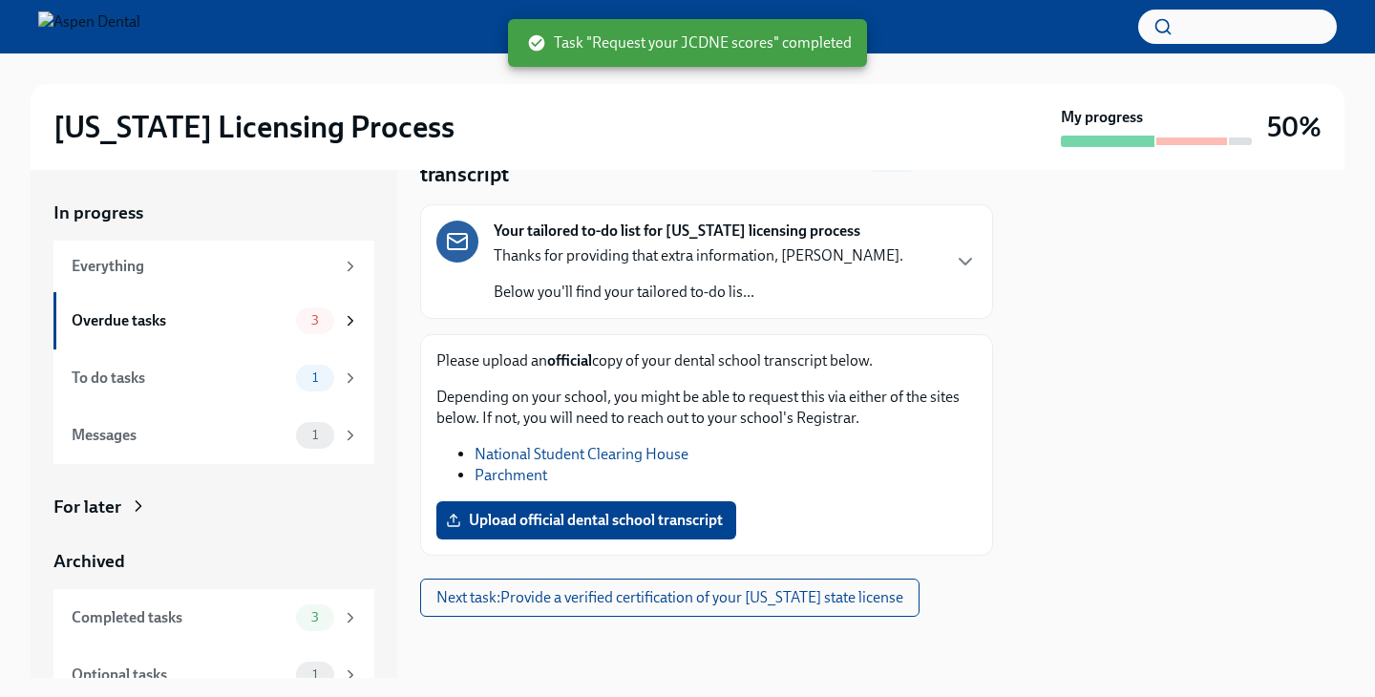
scroll to position [107, 0]
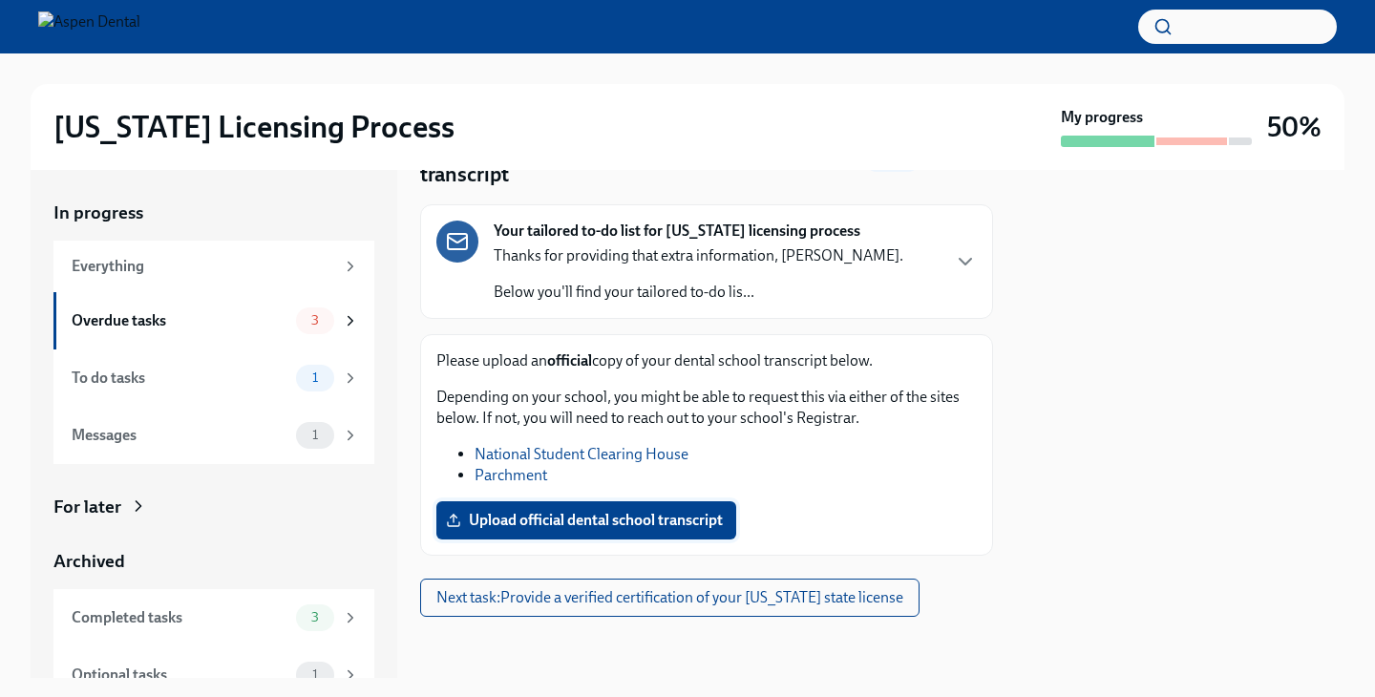
click at [600, 530] on span "Upload official dental school transcript" at bounding box center [586, 520] width 273 height 19
click at [0, 0] on input "Upload official dental school transcript" at bounding box center [0, 0] width 0 height 0
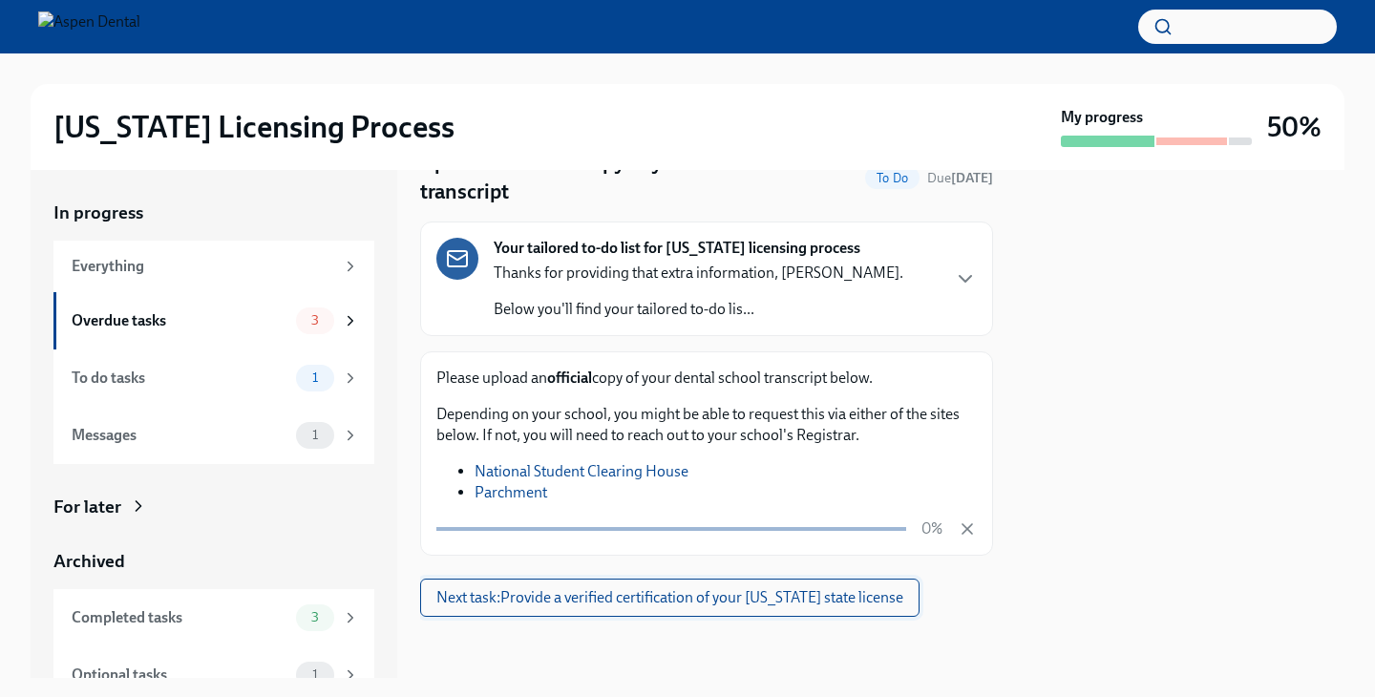
scroll to position [90, 0]
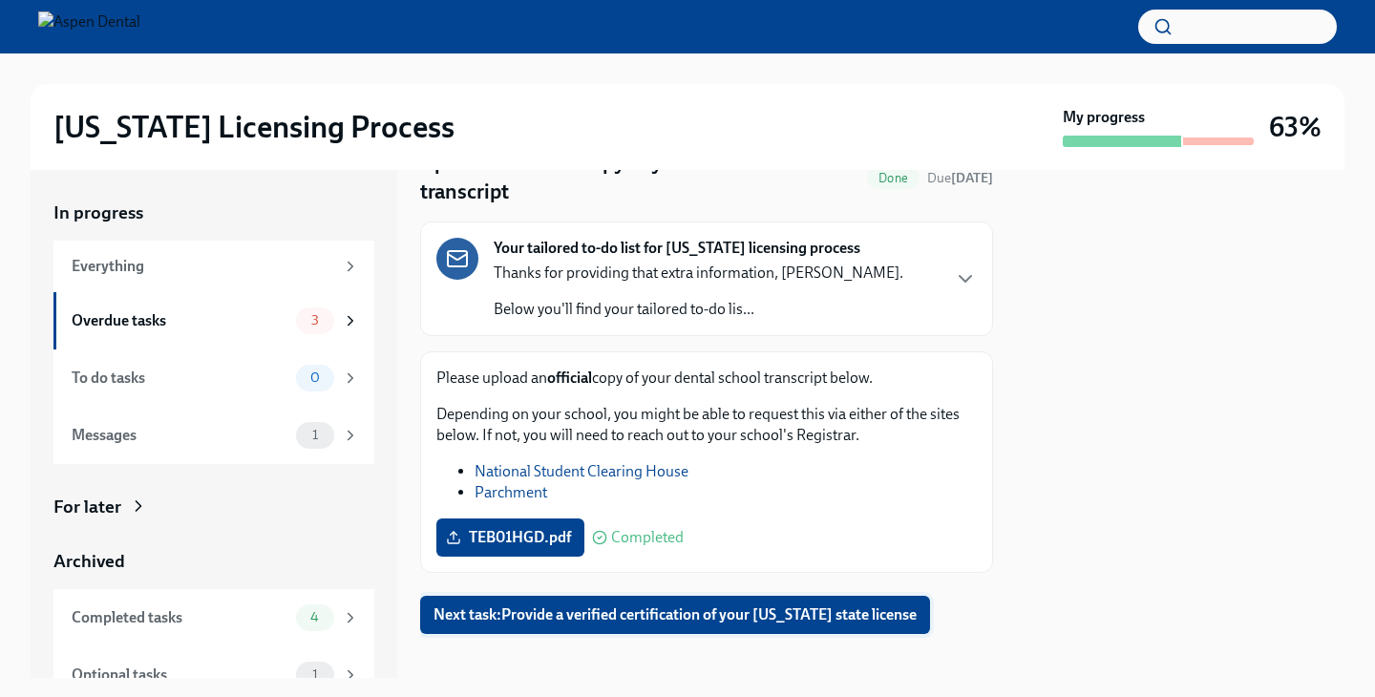
click at [813, 623] on span "Next task : Provide a verified certification of your [US_STATE] state license" at bounding box center [674, 614] width 483 height 19
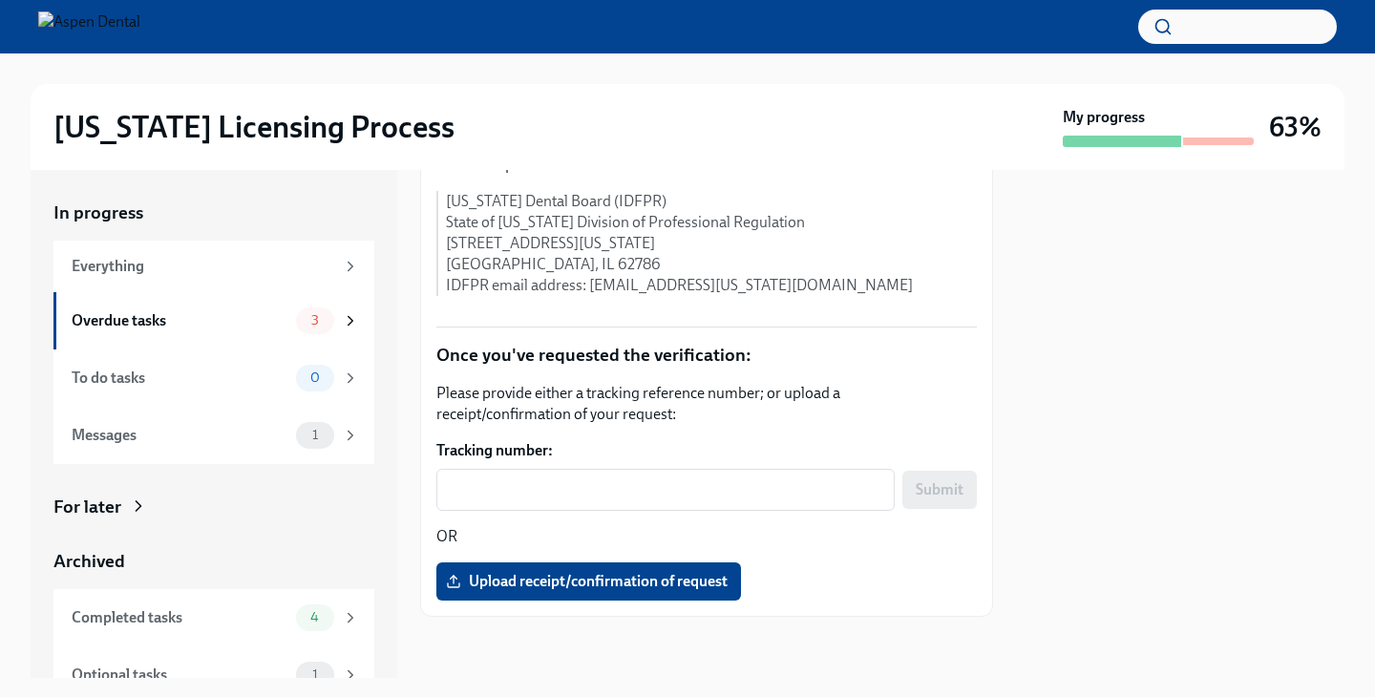
scroll to position [615, 0]
click at [158, 445] on div "Messages 1" at bounding box center [215, 435] width 287 height 27
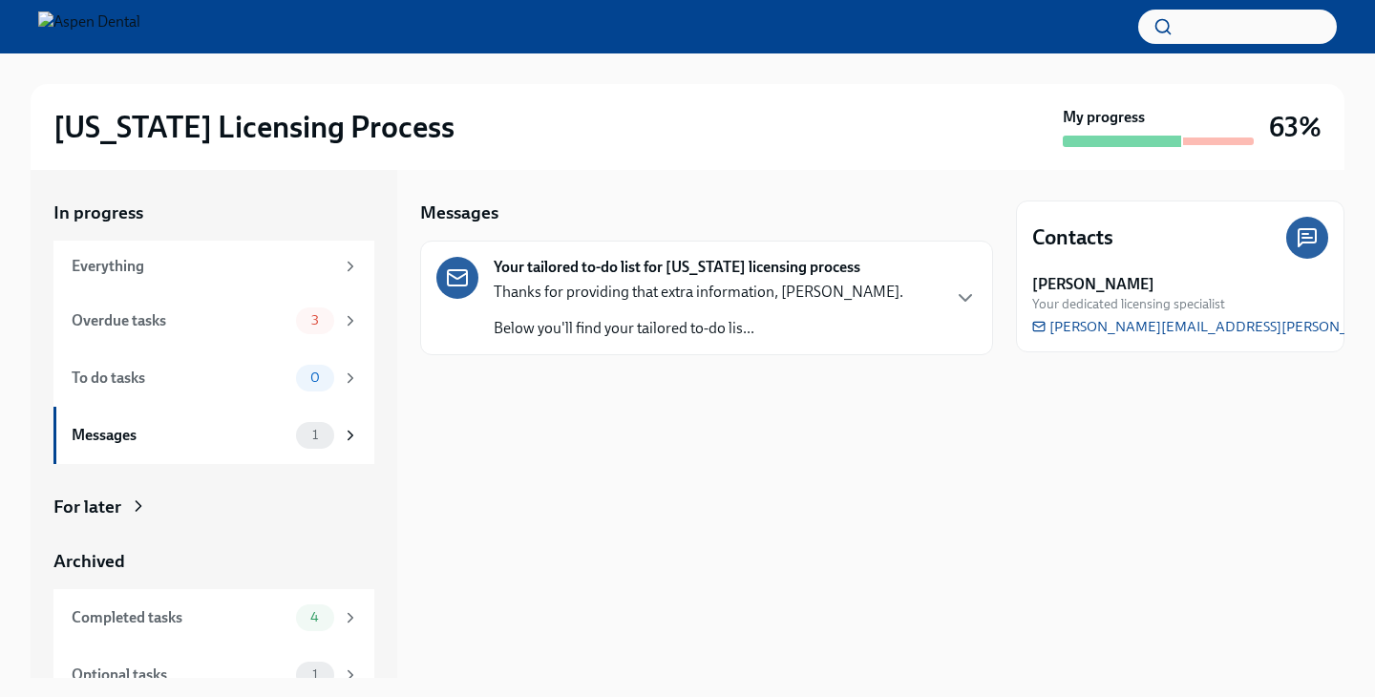
click at [658, 320] on p "Below you'll find your tailored to-do lis..." at bounding box center [699, 328] width 410 height 21
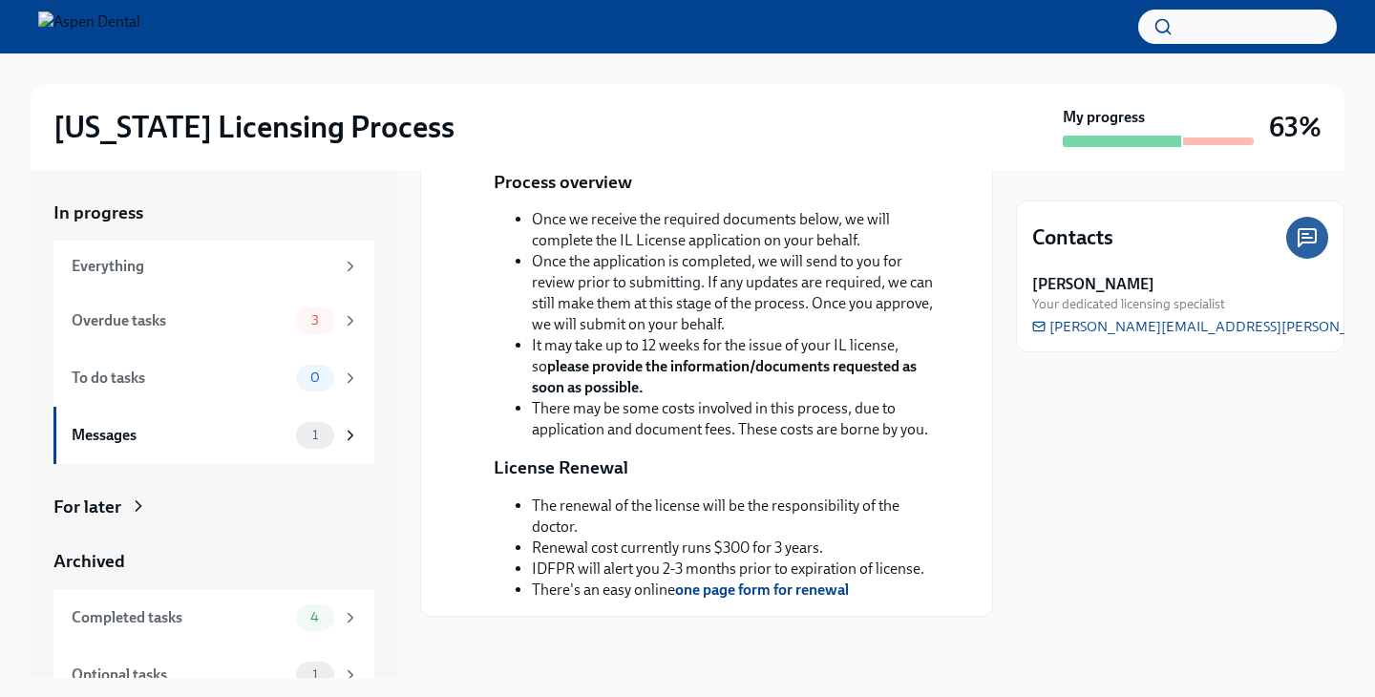
scroll to position [435, 0]
click at [297, 386] on div "0" at bounding box center [327, 378] width 63 height 27
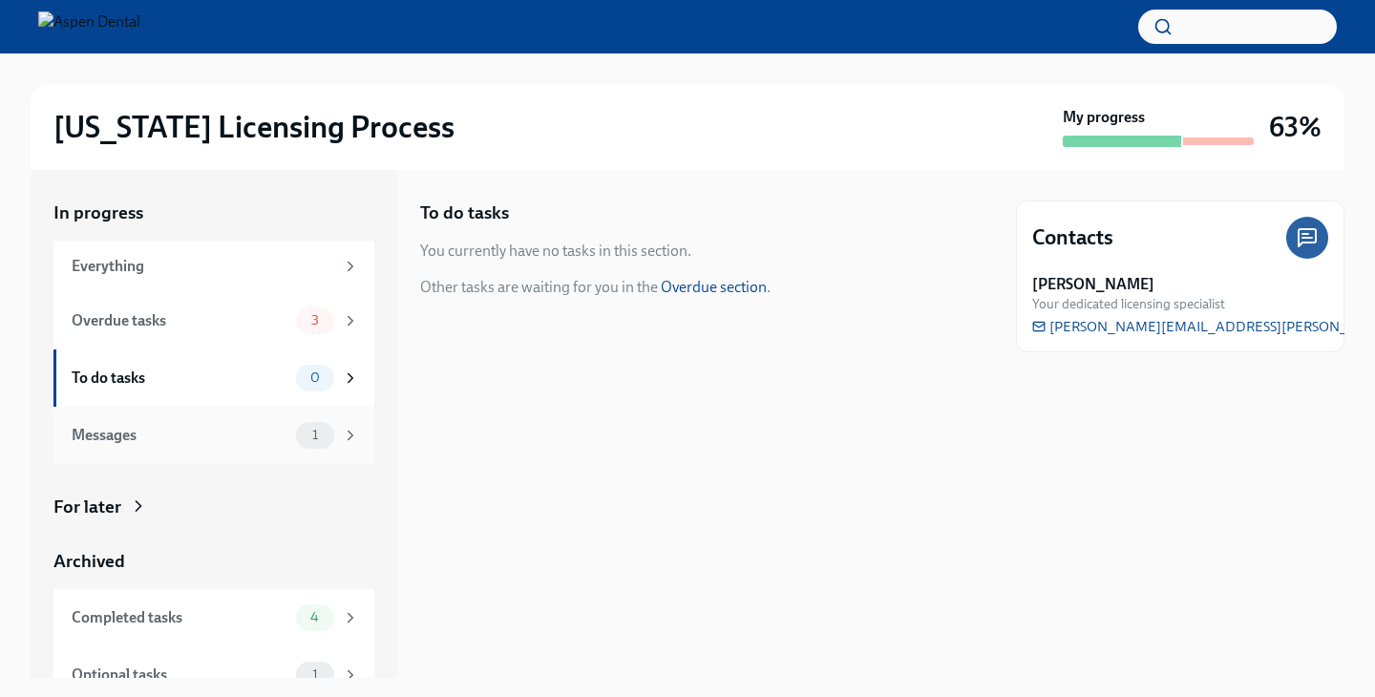
click at [305, 423] on div "1" at bounding box center [315, 435] width 38 height 27
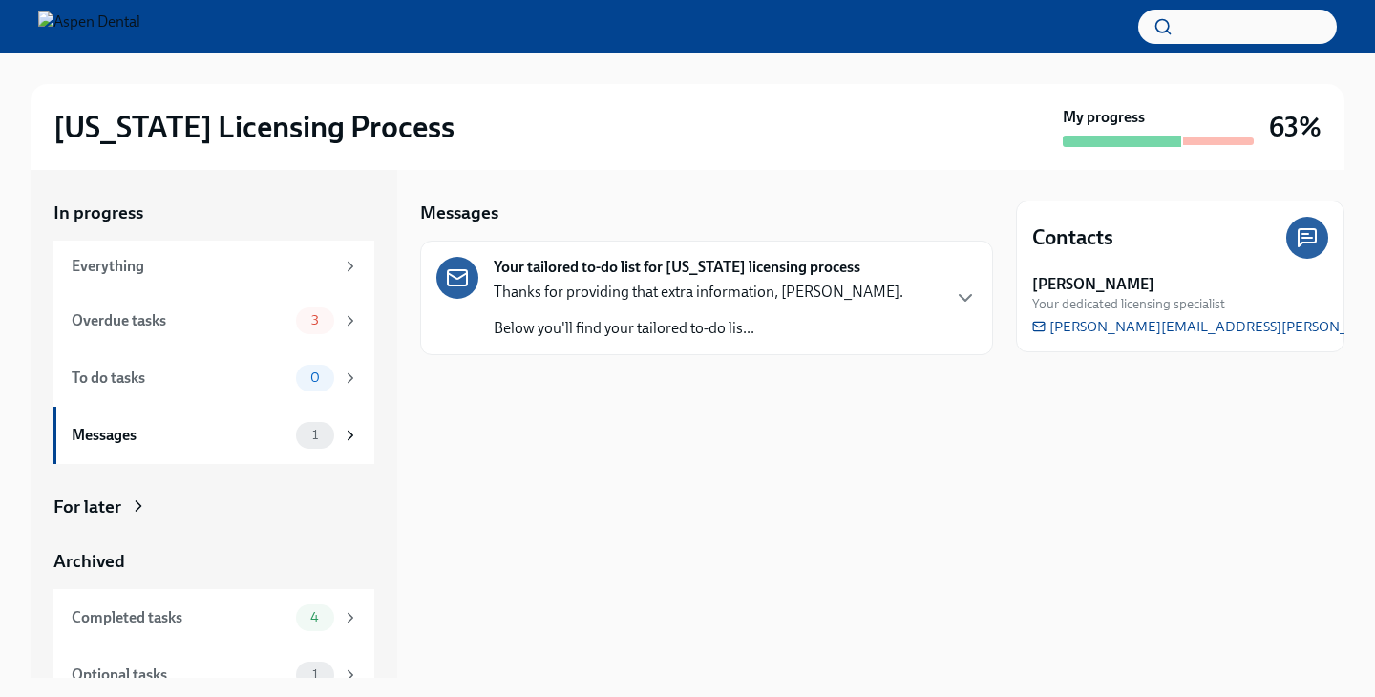
click at [735, 292] on p "Thanks for providing that extra information, [PERSON_NAME]." at bounding box center [699, 292] width 410 height 21
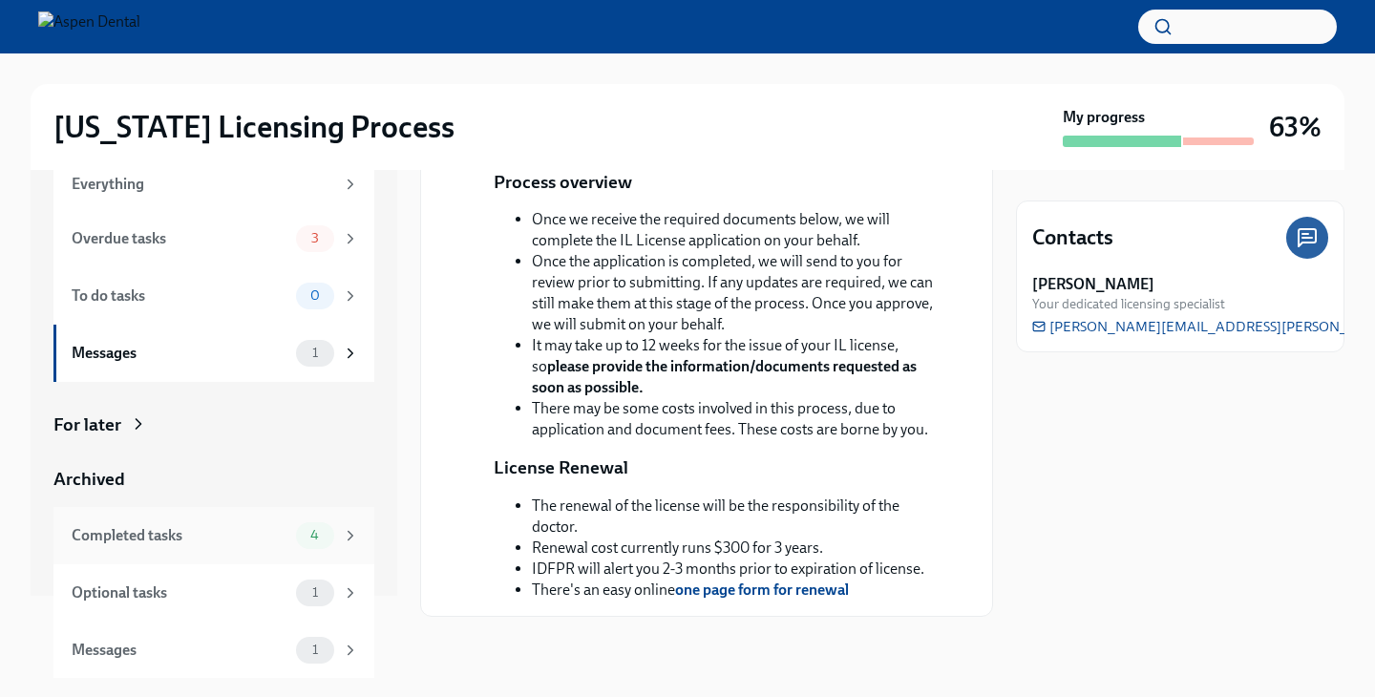
scroll to position [81, 0]
click at [251, 607] on div "Optional tasks 1" at bounding box center [213, 593] width 321 height 57
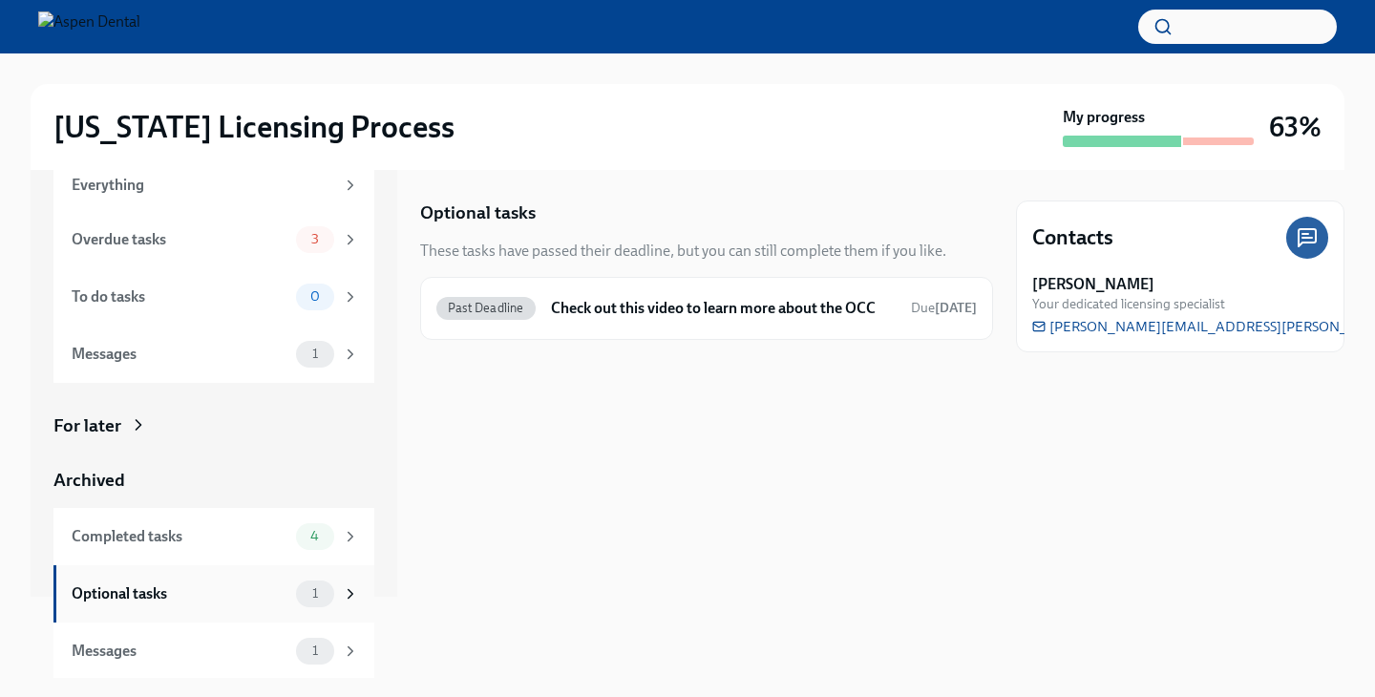
click at [251, 607] on div "Optional tasks 1" at bounding box center [213, 593] width 321 height 57
click at [330, 591] on div "1" at bounding box center [315, 594] width 38 height 27
click at [305, 586] on span "1" at bounding box center [315, 593] width 29 height 14
click at [272, 234] on div "Overdue tasks" at bounding box center [180, 239] width 217 height 21
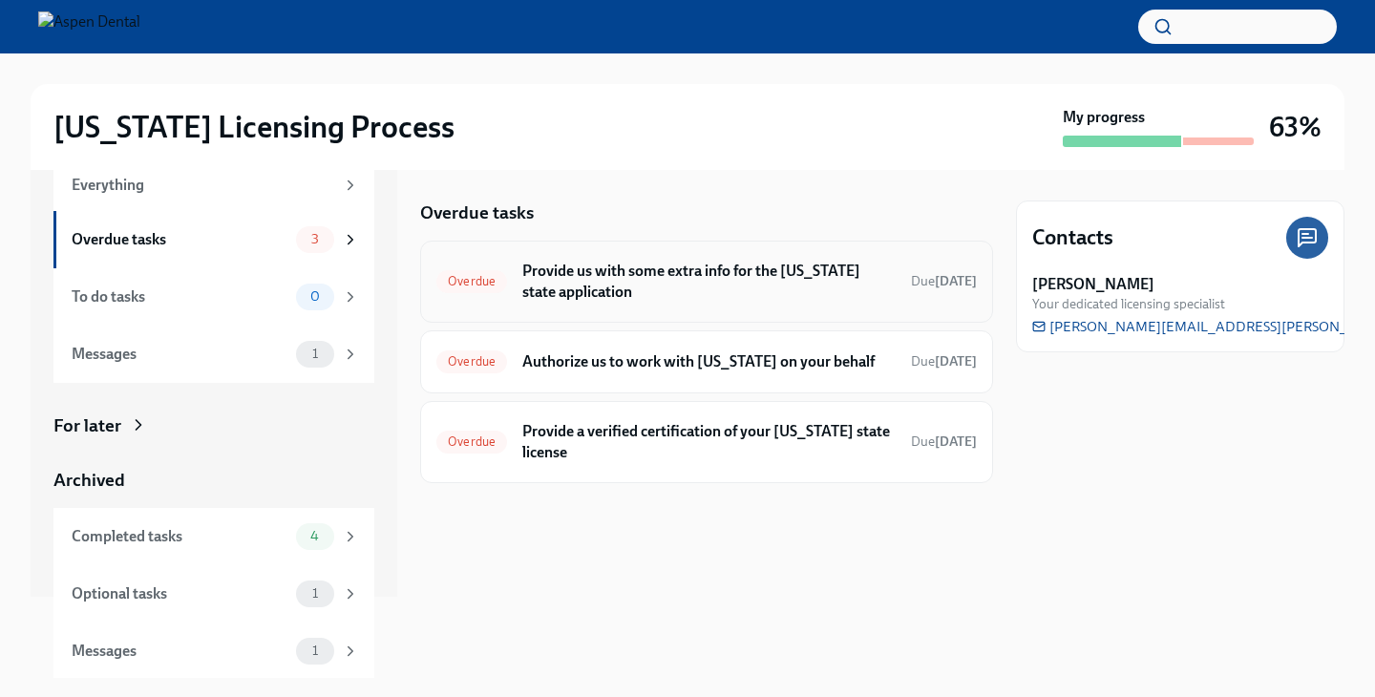
click at [698, 276] on h6 "Provide us with some extra info for the [US_STATE] state application" at bounding box center [708, 282] width 373 height 42
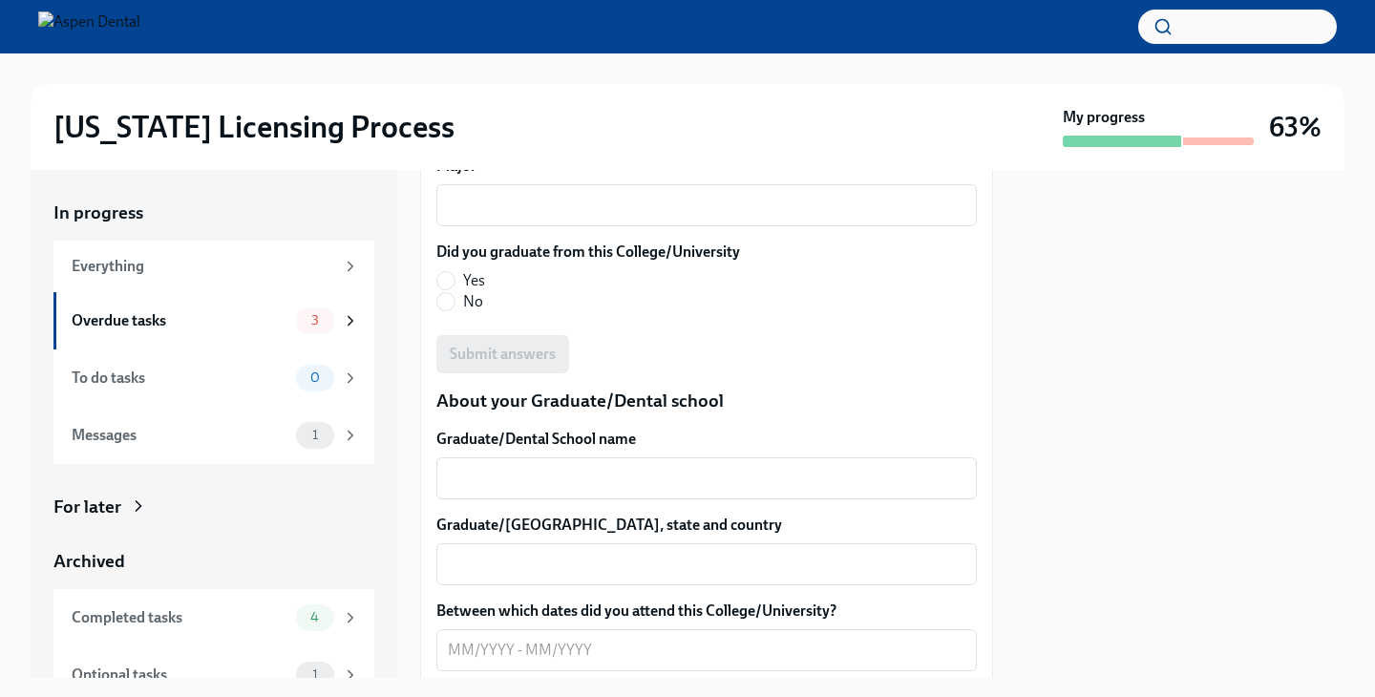
scroll to position [2295, 0]
